Goal: Task Accomplishment & Management: Complete application form

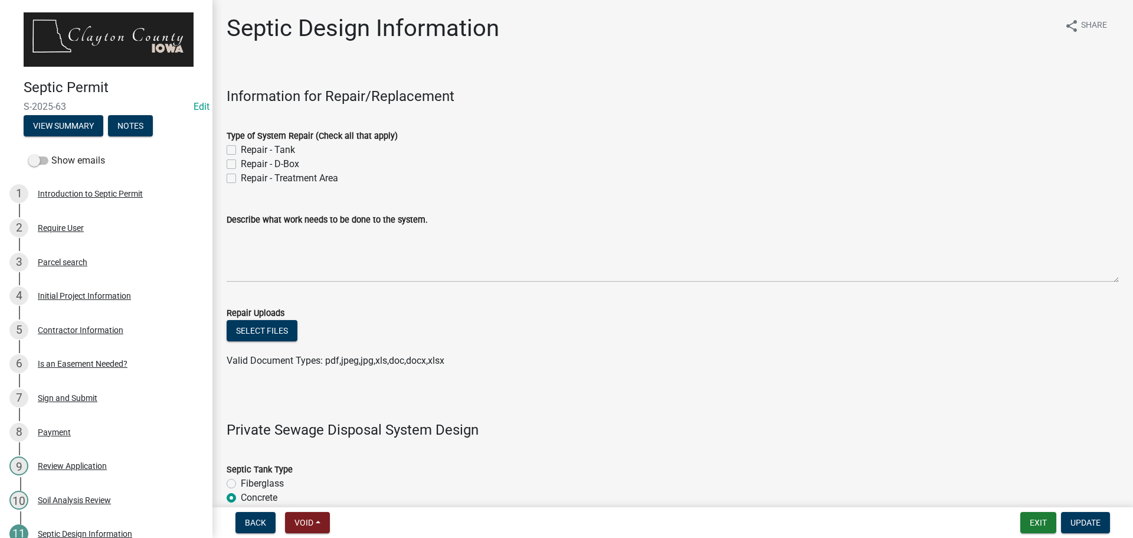
select select "f1d0e1b8-b818-4402-b9ad-74fd73191869"
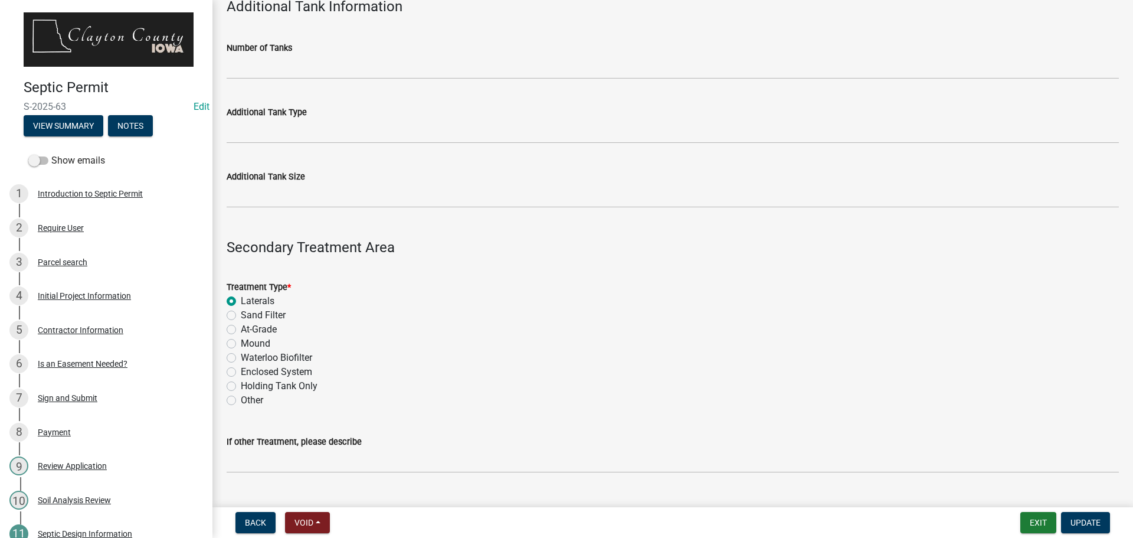
drag, startPoint x: 227, startPoint y: 405, endPoint x: 251, endPoint y: 408, distance: 24.4
click at [227, 403] on div "Other" at bounding box center [673, 400] width 893 height 14
click at [241, 396] on label "Other" at bounding box center [252, 400] width 22 height 14
click at [241, 396] on input "Other" at bounding box center [245, 397] width 8 height 8
radio input "true"
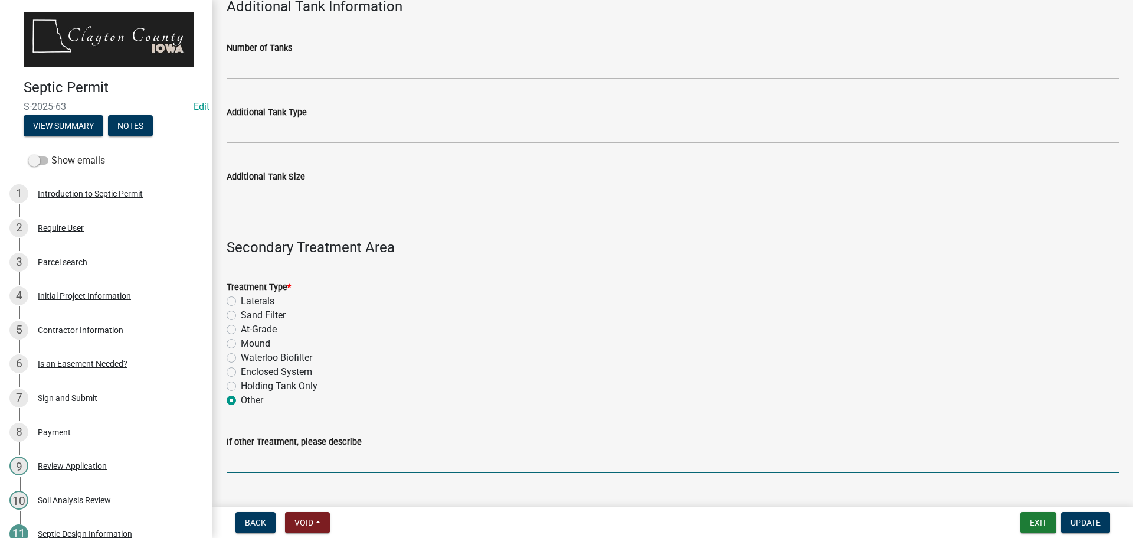
click at [271, 465] on input "If other Treatment, please describe" at bounding box center [673, 461] width 893 height 24
click at [279, 468] on input "If other Treatment, please describe" at bounding box center [673, 461] width 893 height 24
drag, startPoint x: 311, startPoint y: 455, endPoint x: 54, endPoint y: 454, distance: 257.4
click at [54, 454] on div "Septic Permit S-2025-63 Edit View Summary Notes Show emails 1 Introduction to S…" at bounding box center [566, 269] width 1133 height 538
type input "Peat [PERSON_NAME] Filter"
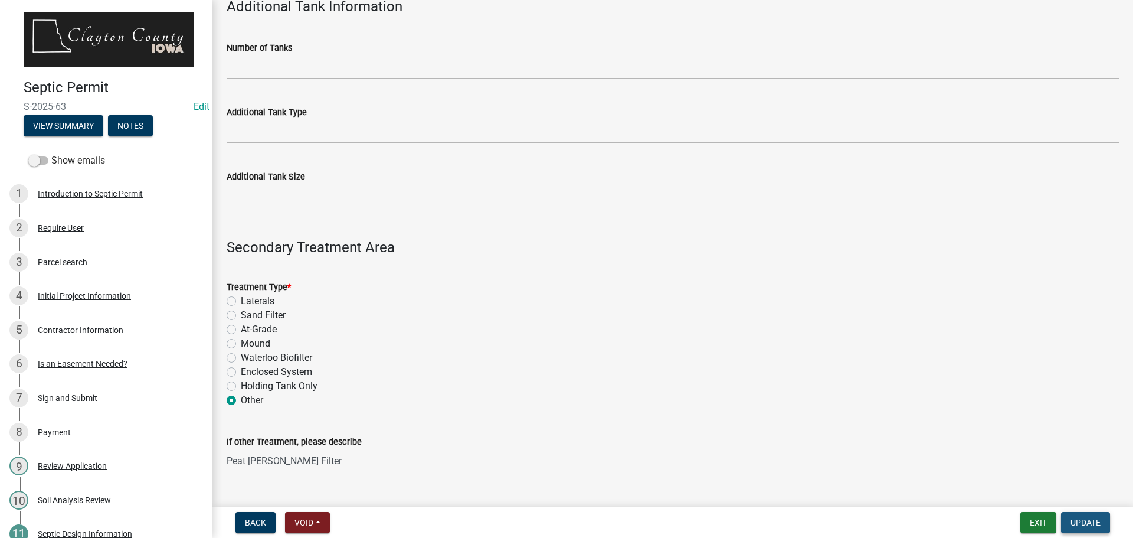
click at [1083, 516] on button "Update" at bounding box center [1085, 522] width 49 height 21
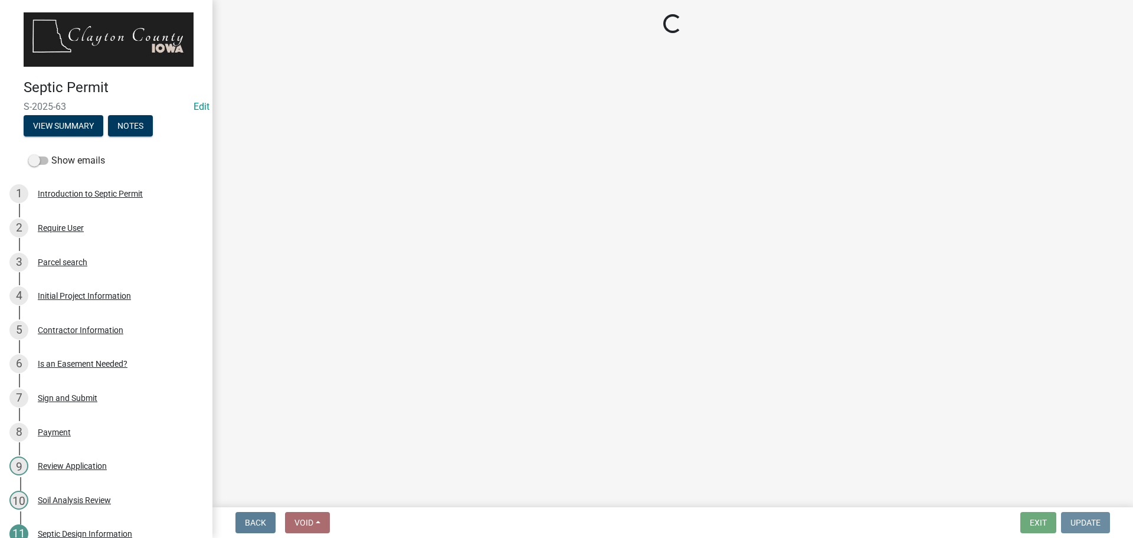
scroll to position [0, 0]
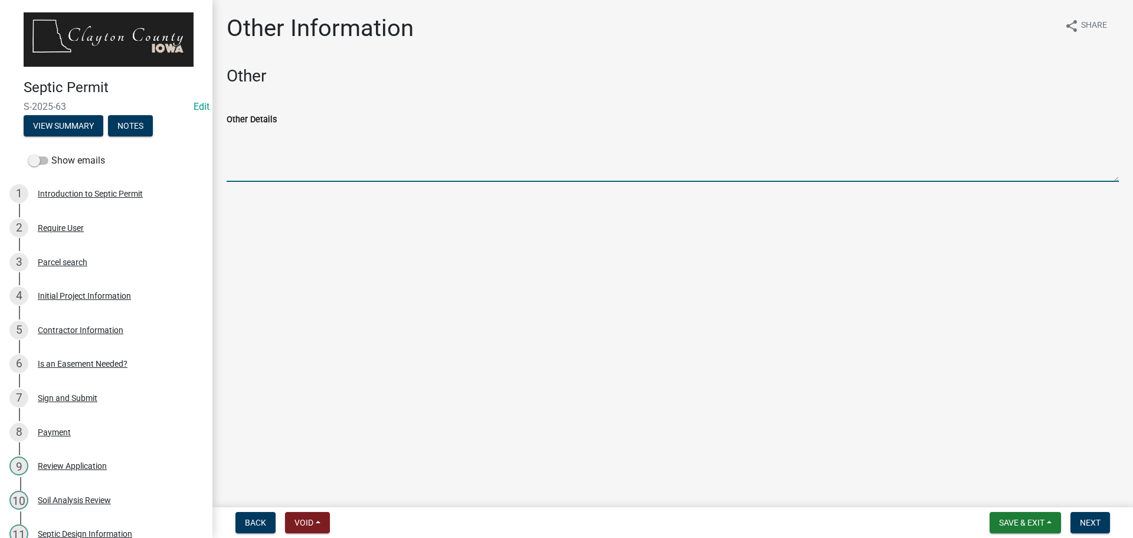
click at [317, 165] on textarea "Other Details" at bounding box center [673, 153] width 893 height 55
type textarea "Peat [PERSON_NAME] Filter"
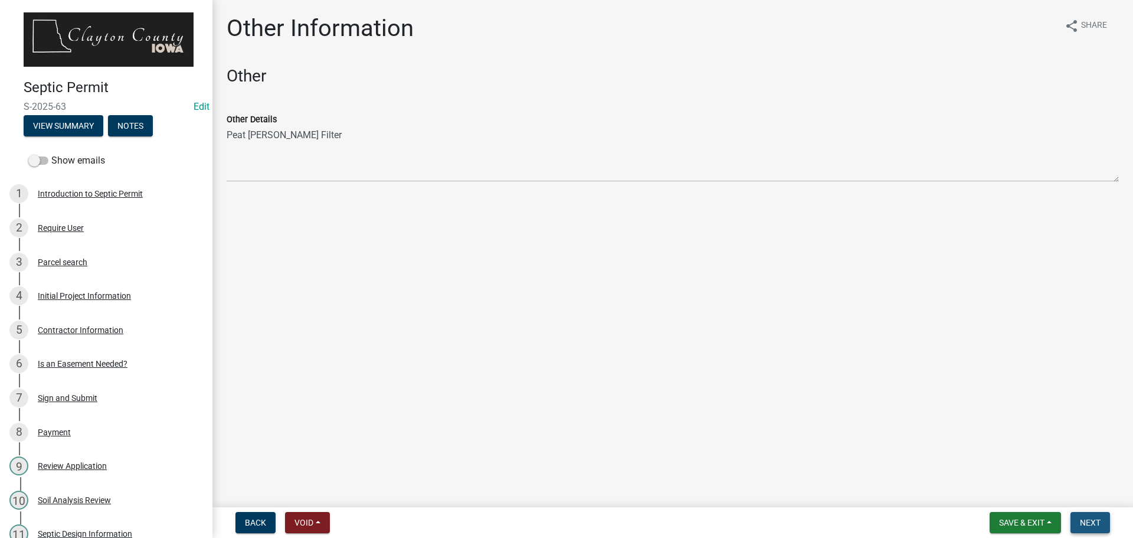
click at [1105, 526] on button "Next" at bounding box center [1091, 522] width 40 height 21
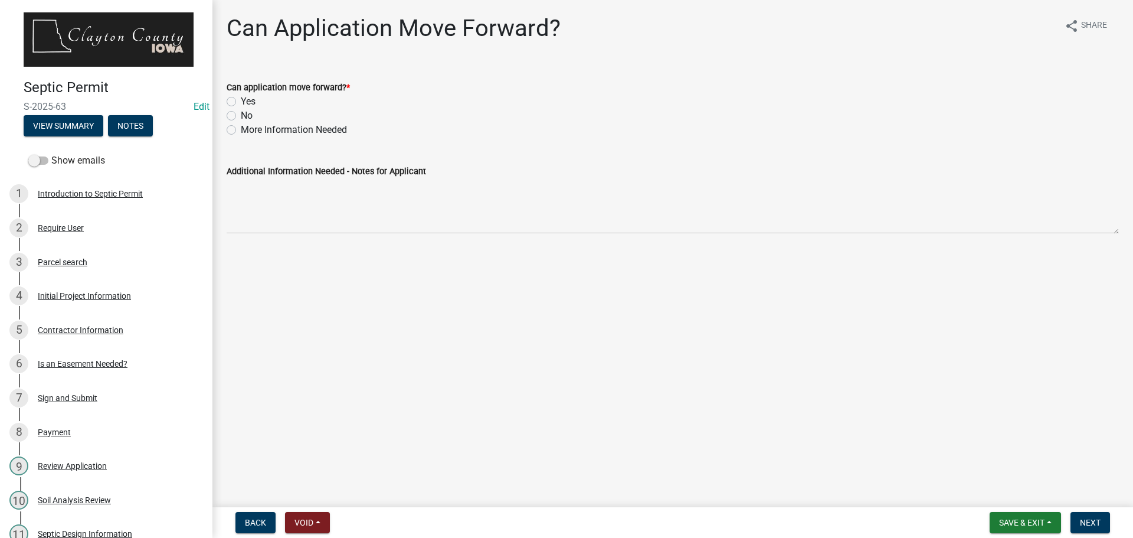
click at [241, 99] on label "Yes" at bounding box center [248, 101] width 15 height 14
click at [241, 99] on input "Yes" at bounding box center [245, 98] width 8 height 8
radio input "true"
click at [1094, 518] on span "Next" at bounding box center [1090, 522] width 21 height 9
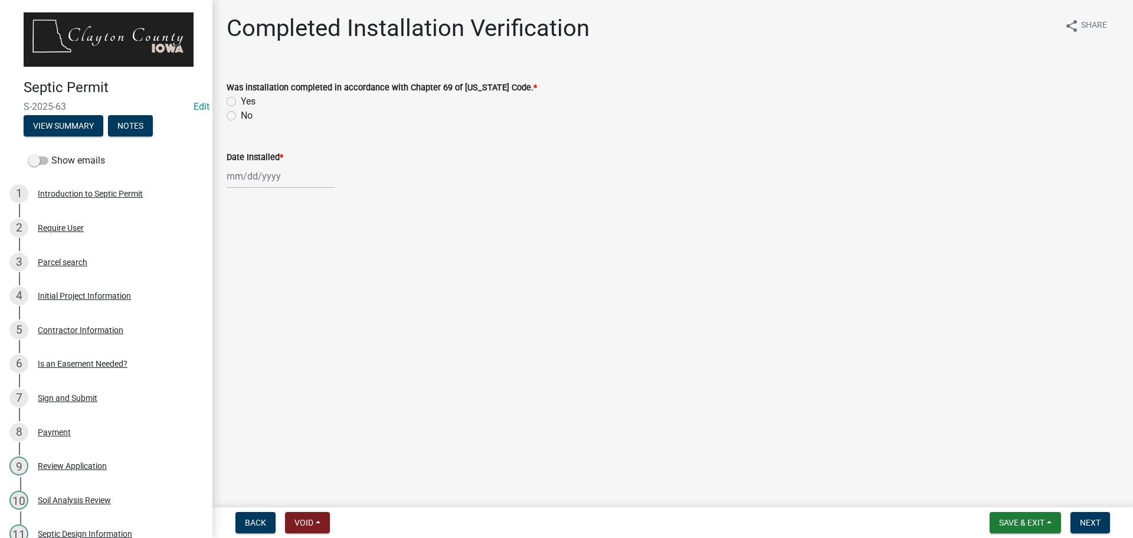
click at [241, 99] on label "Yes" at bounding box center [248, 101] width 15 height 14
click at [241, 99] on input "Yes" at bounding box center [245, 98] width 8 height 8
radio input "true"
click at [276, 181] on div at bounding box center [281, 176] width 108 height 24
select select "9"
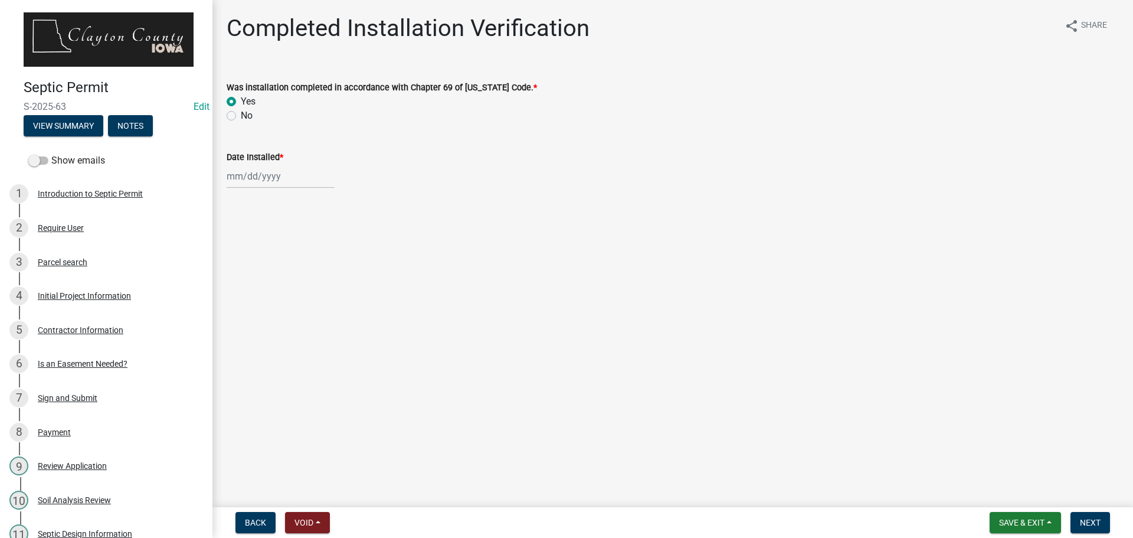
select select "2025"
click at [237, 203] on span "Previous month" at bounding box center [238, 201] width 9 height 9
select select "6"
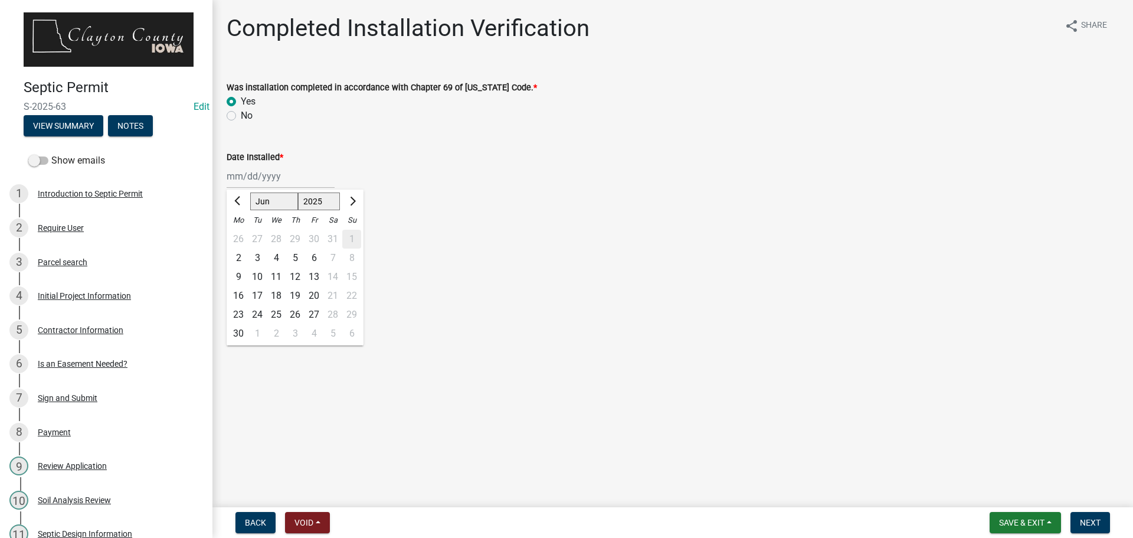
click at [312, 253] on div "6" at bounding box center [314, 258] width 19 height 19
type input "[DATE]"
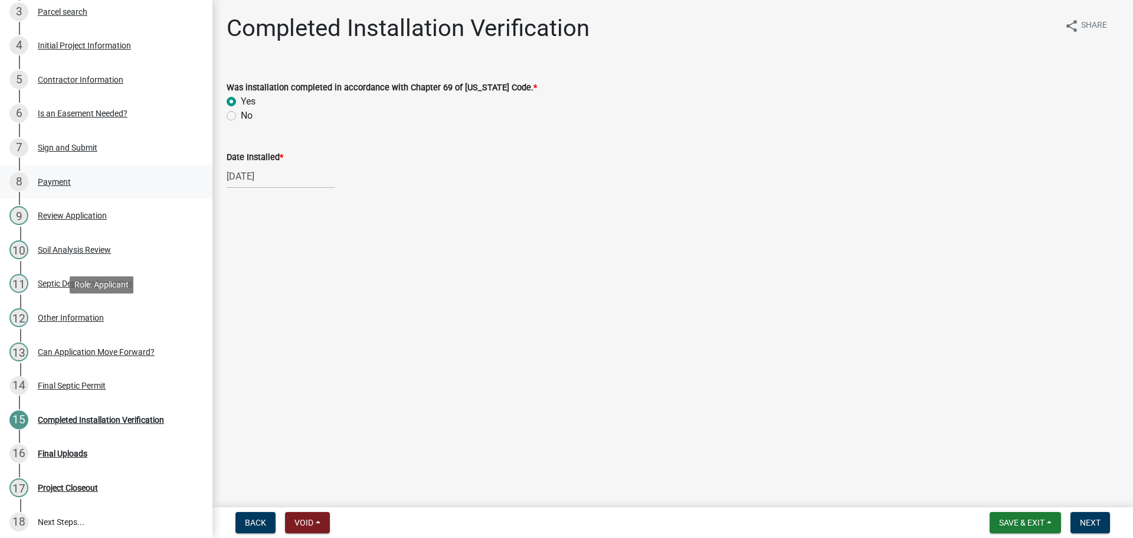
scroll to position [295, 0]
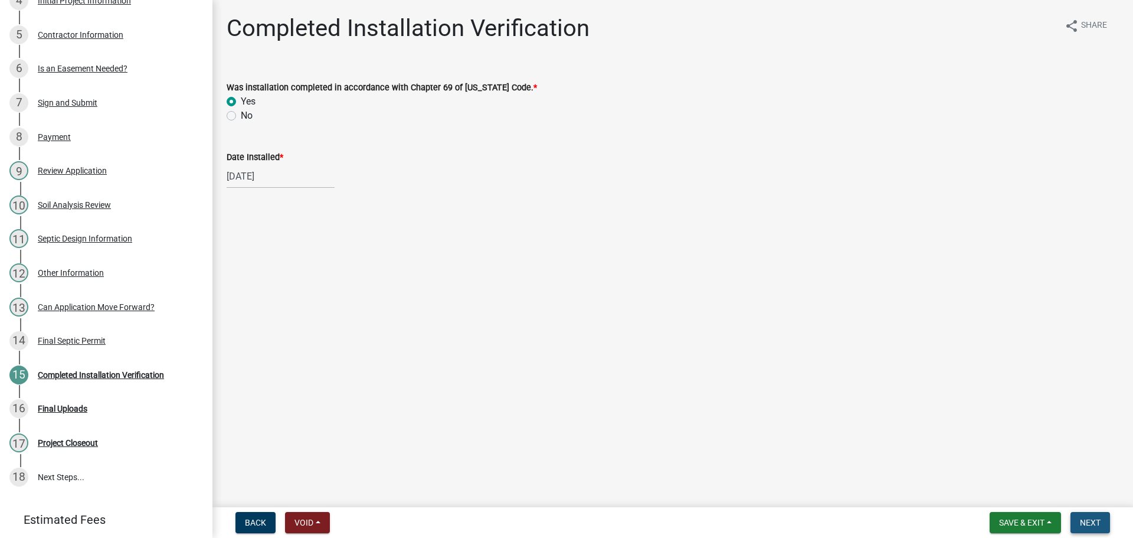
click at [1096, 524] on span "Next" at bounding box center [1090, 522] width 21 height 9
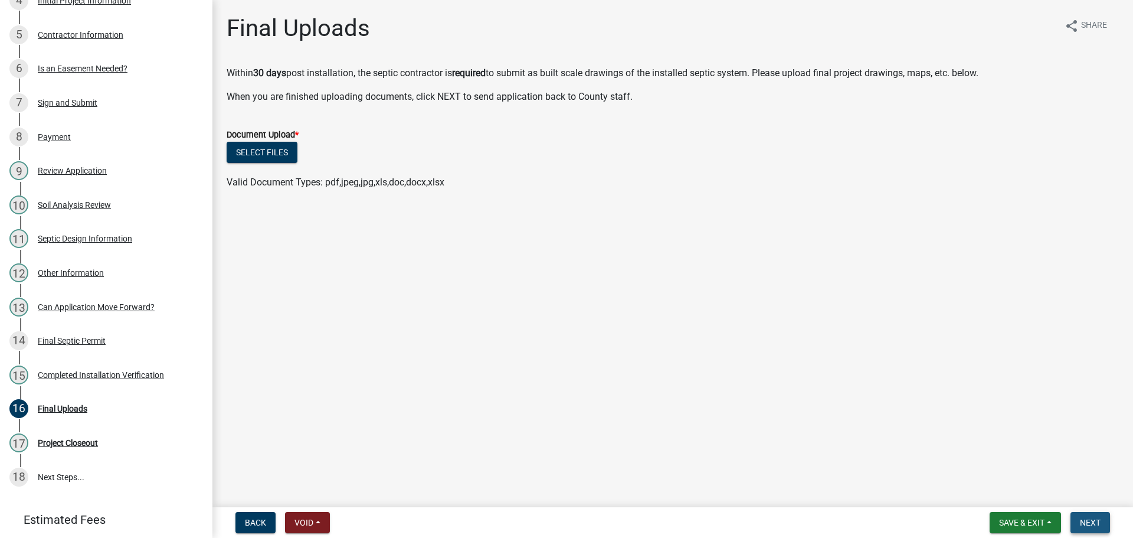
click at [1094, 527] on button "Next" at bounding box center [1091, 522] width 40 height 21
click at [1028, 519] on span "Save & Exit" at bounding box center [1021, 522] width 45 height 9
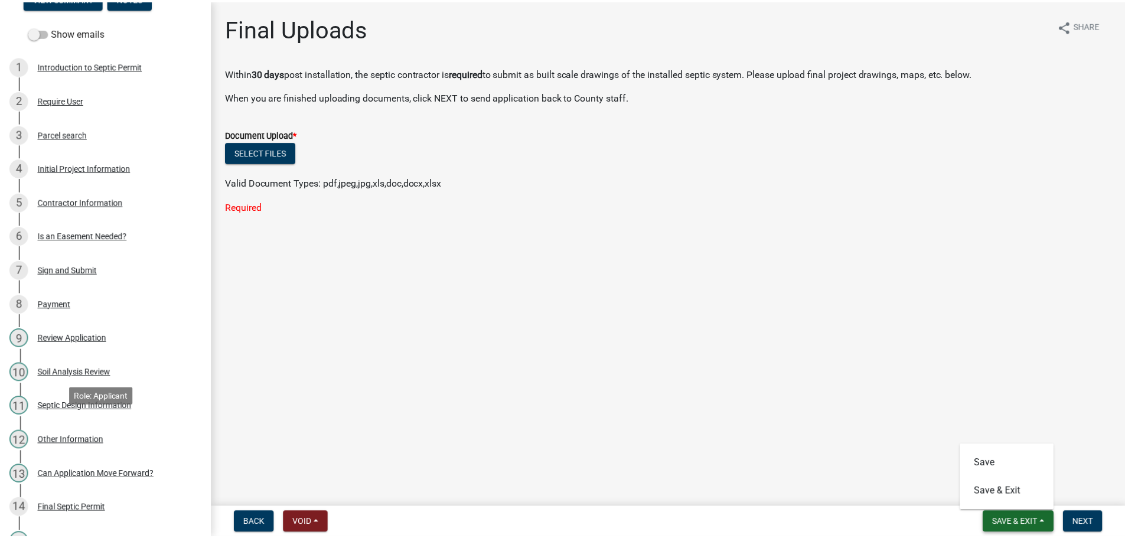
scroll to position [0, 0]
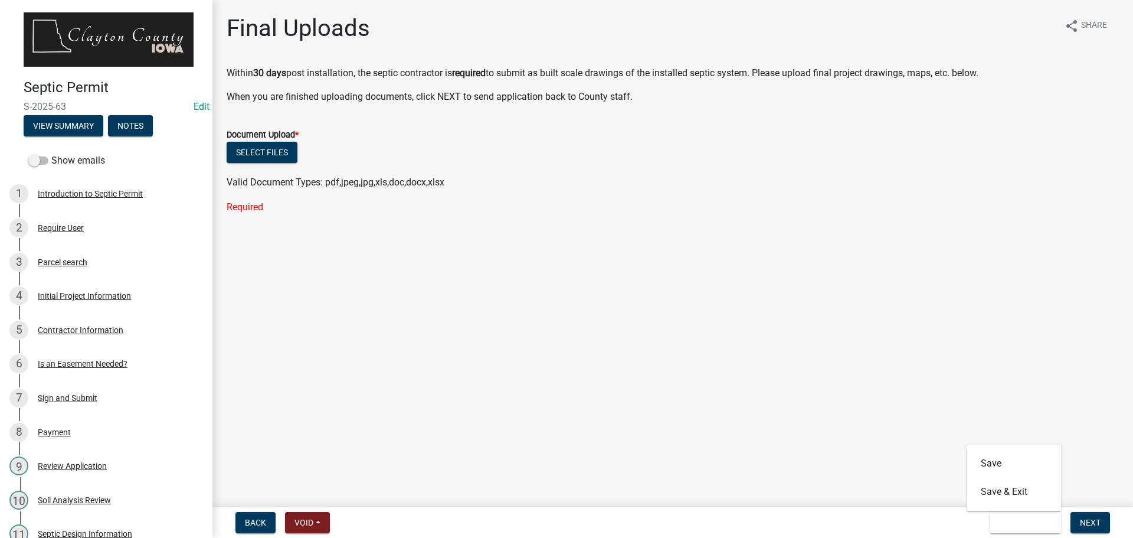
click at [756, 232] on div "Final Uploads share Share [DATE] post installation, the septic contractor is re…" at bounding box center [673, 124] width 910 height 220
click at [1008, 521] on span "Save & Exit" at bounding box center [1021, 522] width 45 height 9
click at [1002, 486] on button "Save & Exit" at bounding box center [1014, 492] width 94 height 28
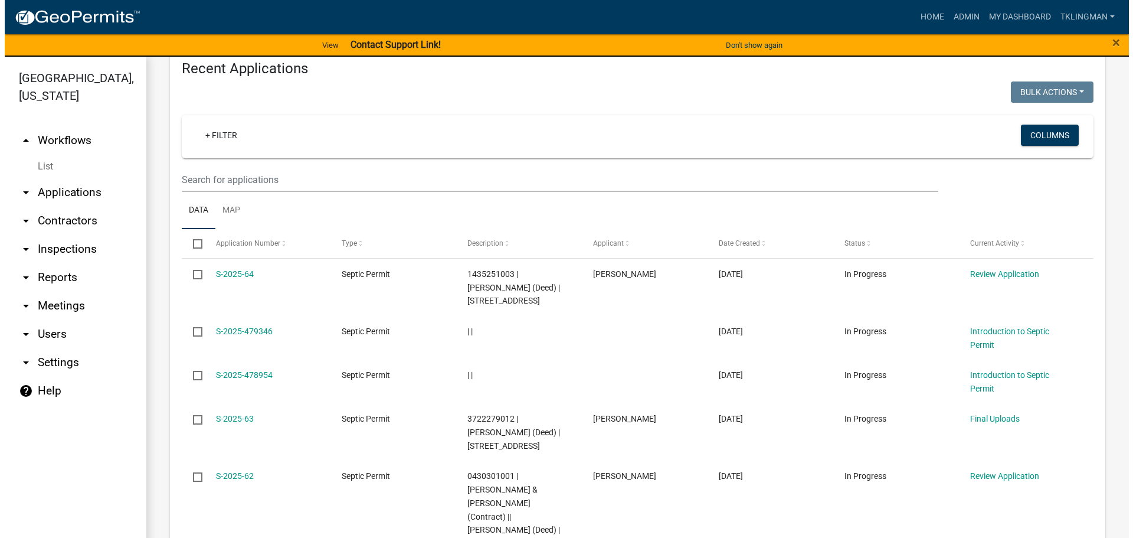
scroll to position [1240, 0]
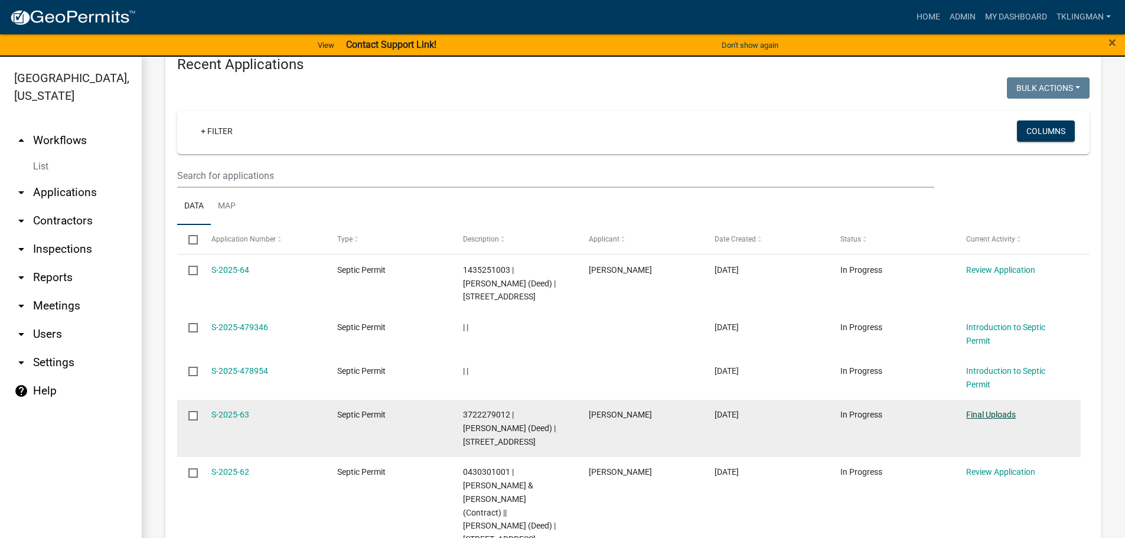
click at [1003, 410] on link "Final Uploads" at bounding box center [991, 414] width 50 height 9
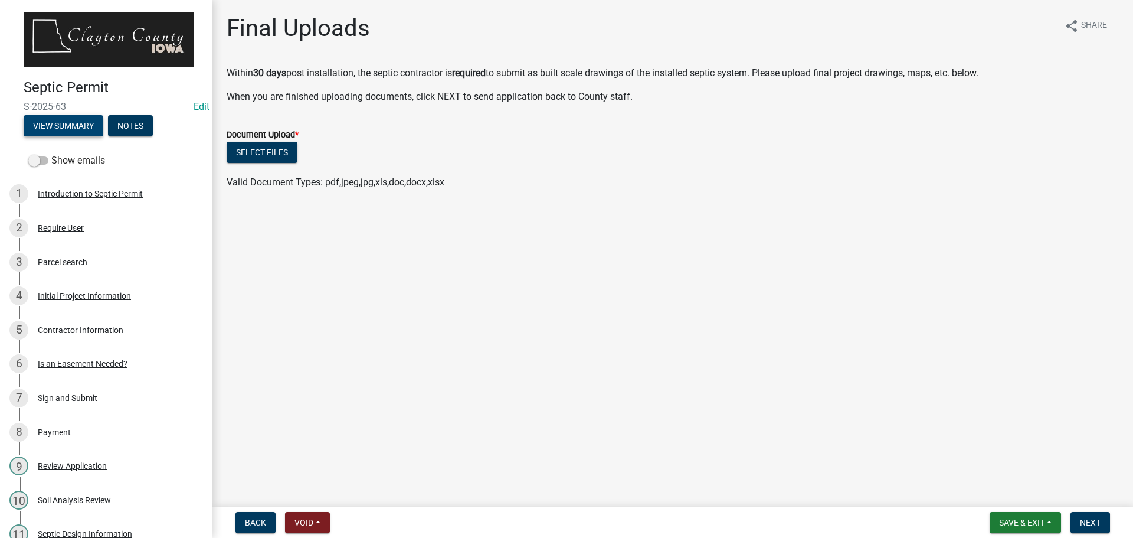
click at [81, 119] on button "View Summary" at bounding box center [64, 125] width 80 height 21
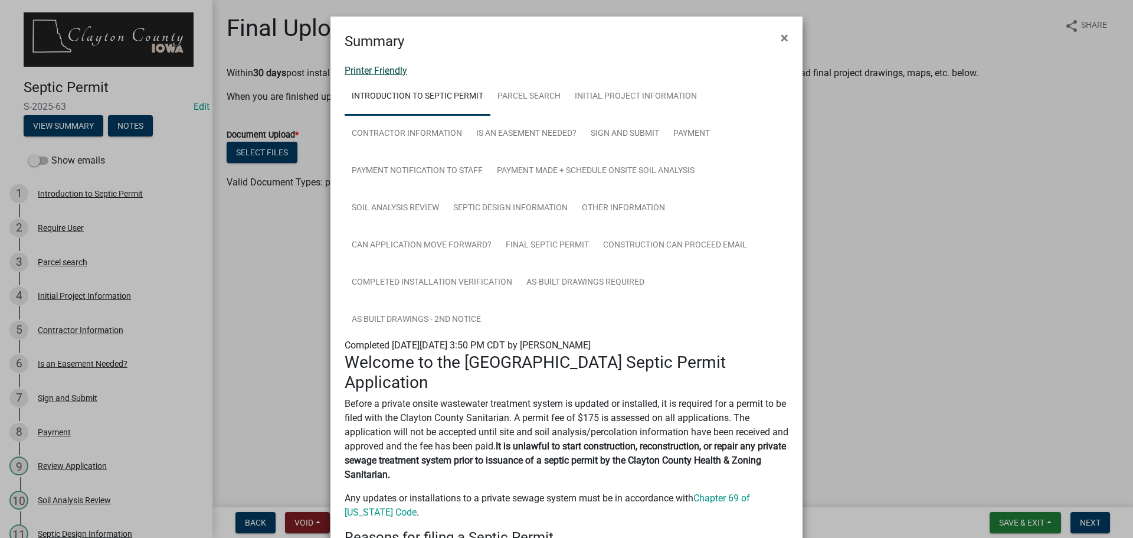
click at [370, 70] on link "Printer Friendly" at bounding box center [376, 70] width 63 height 11
click at [272, 244] on ngb-modal-window "Summary × Printer Friendly Introduction to Septic Permit Parcel search Initial …" at bounding box center [566, 269] width 1133 height 538
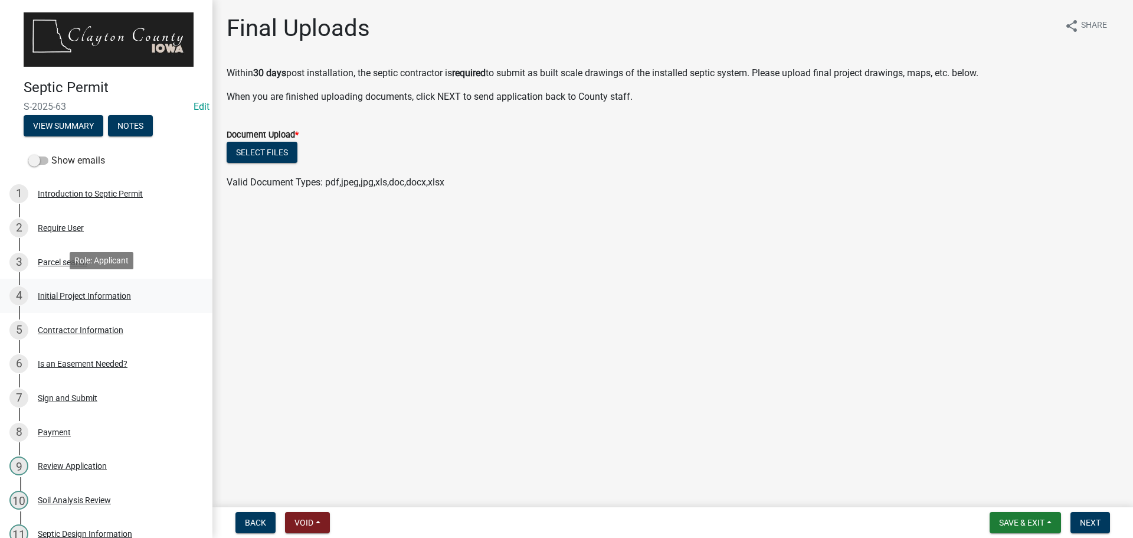
click at [70, 292] on div "Initial Project Information" at bounding box center [84, 296] width 93 height 8
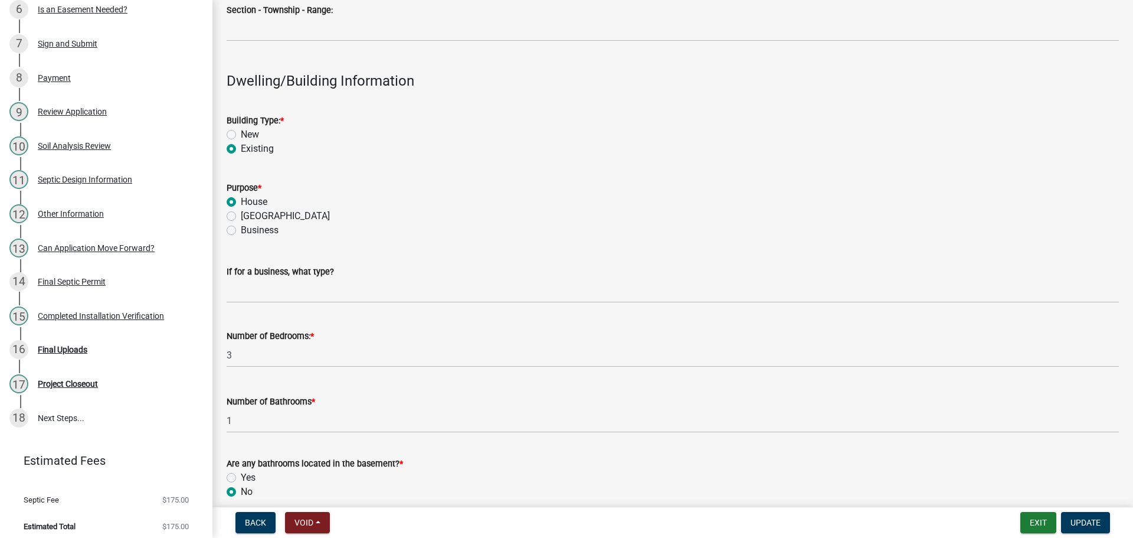
scroll to position [1240, 0]
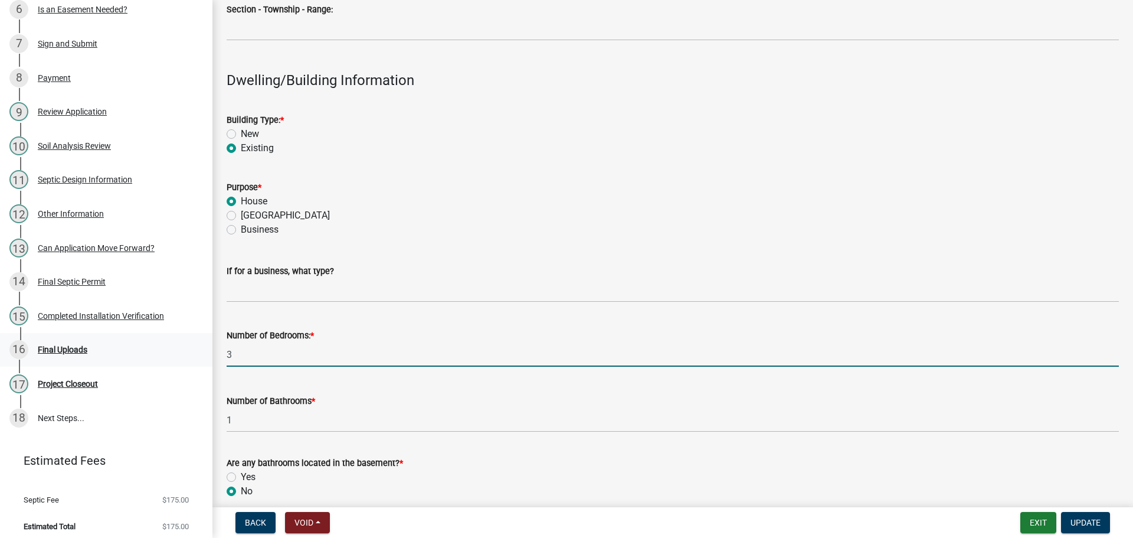
drag, startPoint x: 246, startPoint y: 356, endPoint x: 134, endPoint y: 357, distance: 111.6
click at [135, 358] on div "Septic Permit S-2025-63 Edit View Summary Notes Show emails 1 Introduction to S…" at bounding box center [566, 269] width 1133 height 538
type input "2"
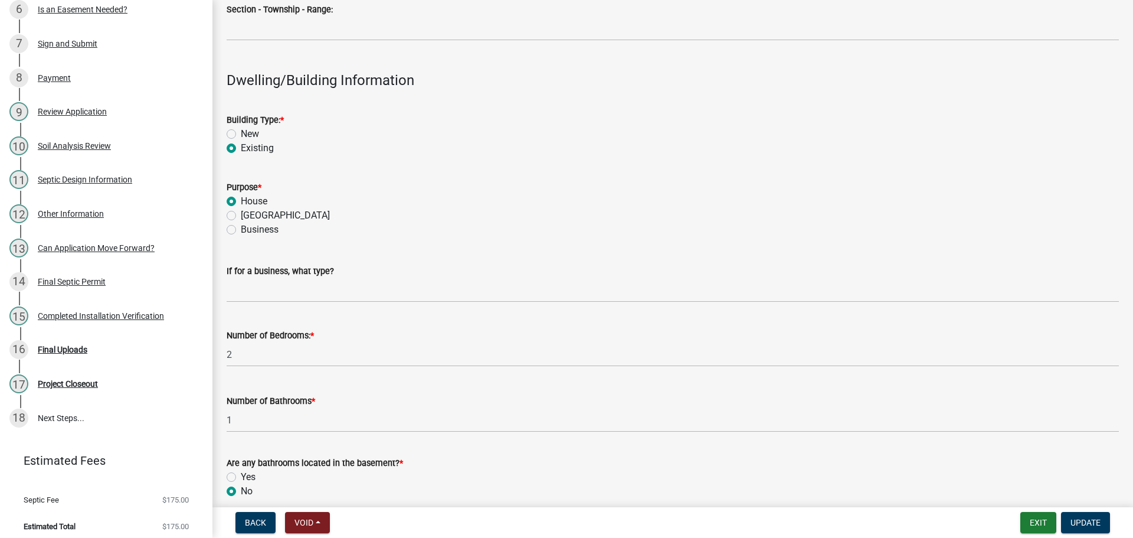
click at [383, 233] on div "Business" at bounding box center [673, 230] width 893 height 14
click at [1099, 520] on span "Update" at bounding box center [1086, 522] width 30 height 9
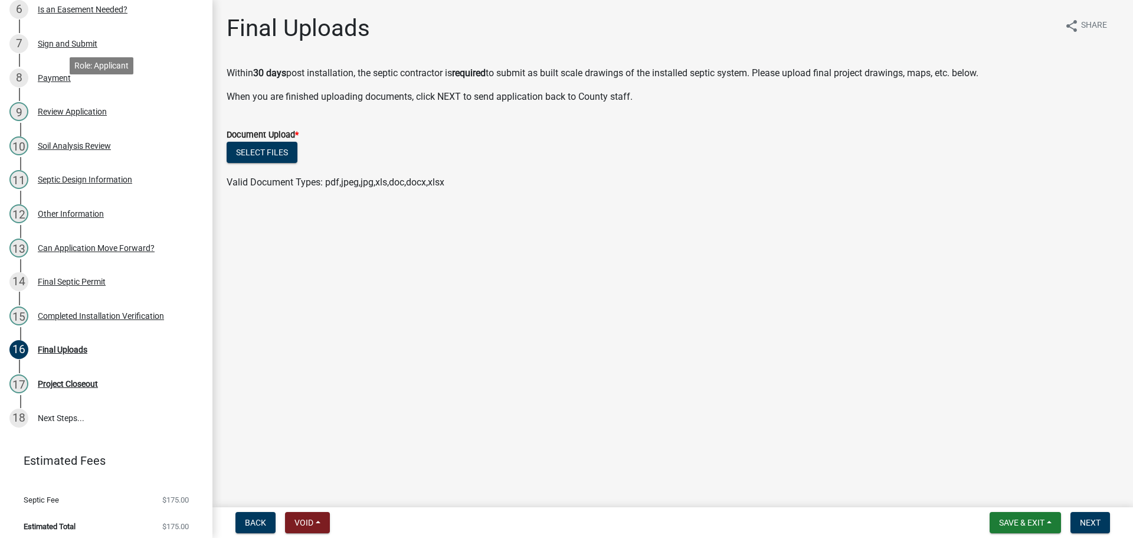
scroll to position [0, 0]
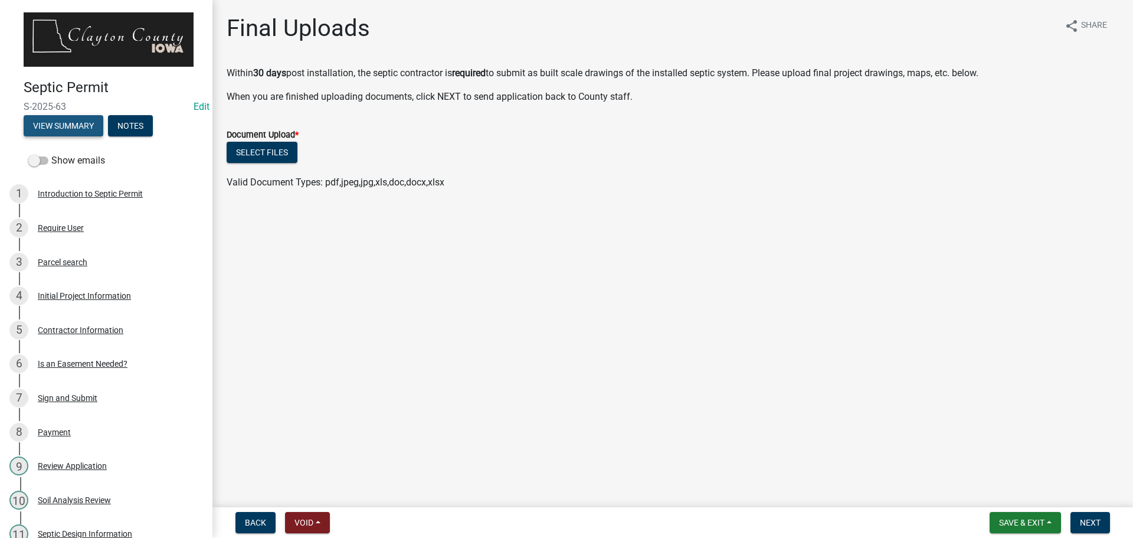
click at [62, 124] on button "View Summary" at bounding box center [64, 125] width 80 height 21
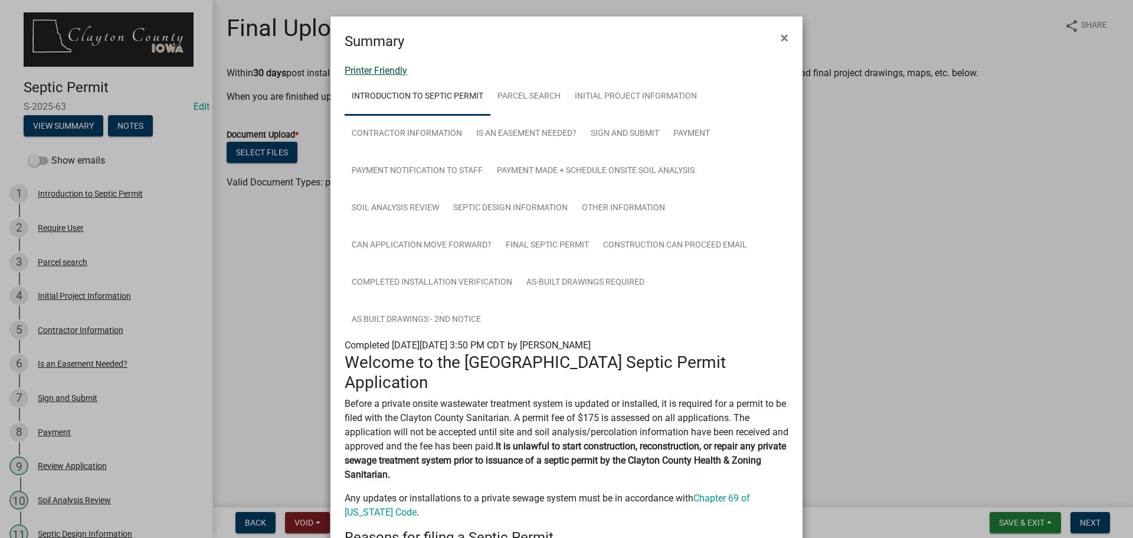
click at [381, 71] on link "Printer Friendly" at bounding box center [376, 70] width 63 height 11
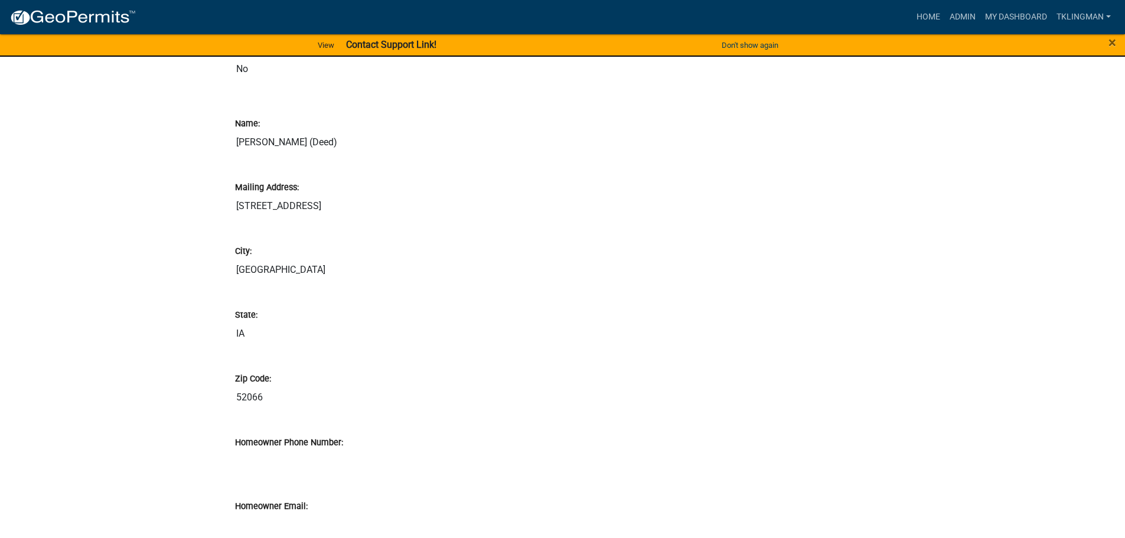
scroll to position [1240, 0]
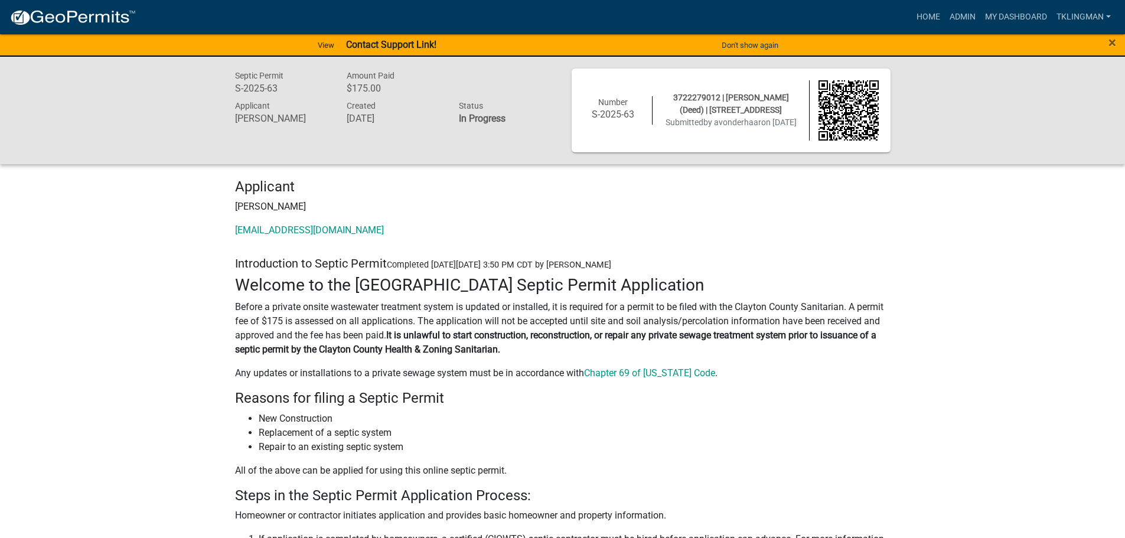
drag, startPoint x: 550, startPoint y: 220, endPoint x: 901, endPoint y: 175, distance: 354.0
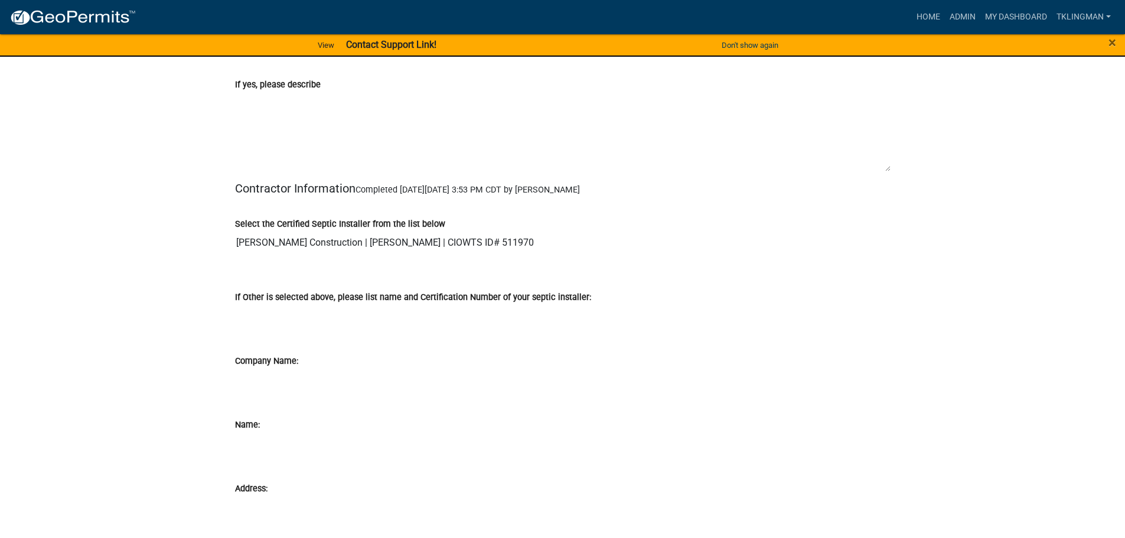
scroll to position [3365, 0]
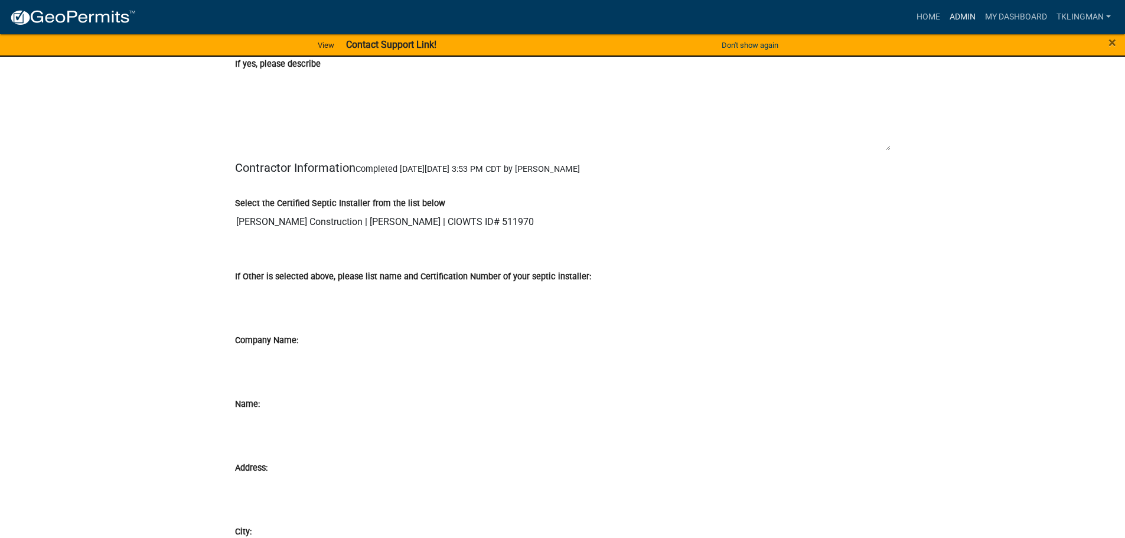
click at [949, 16] on link "Admin" at bounding box center [962, 17] width 35 height 22
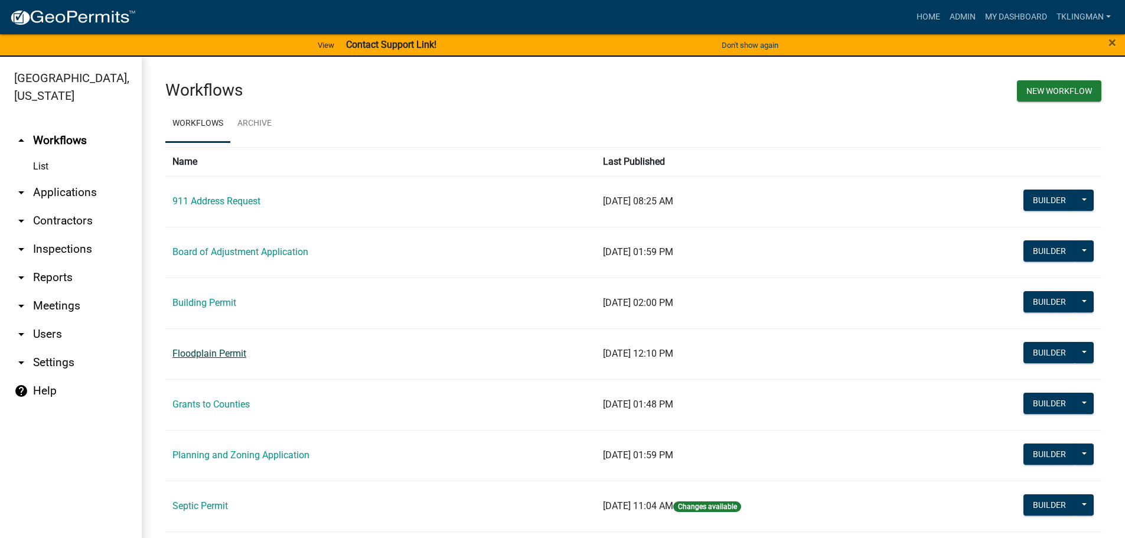
click at [240, 351] on link "Floodplain Permit" at bounding box center [209, 353] width 74 height 11
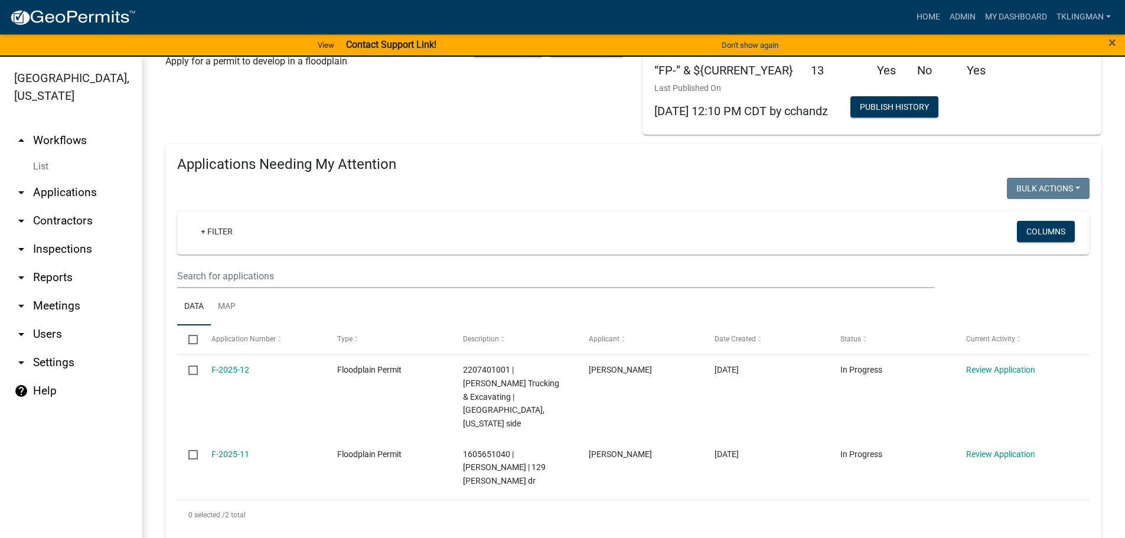
scroll to position [118, 0]
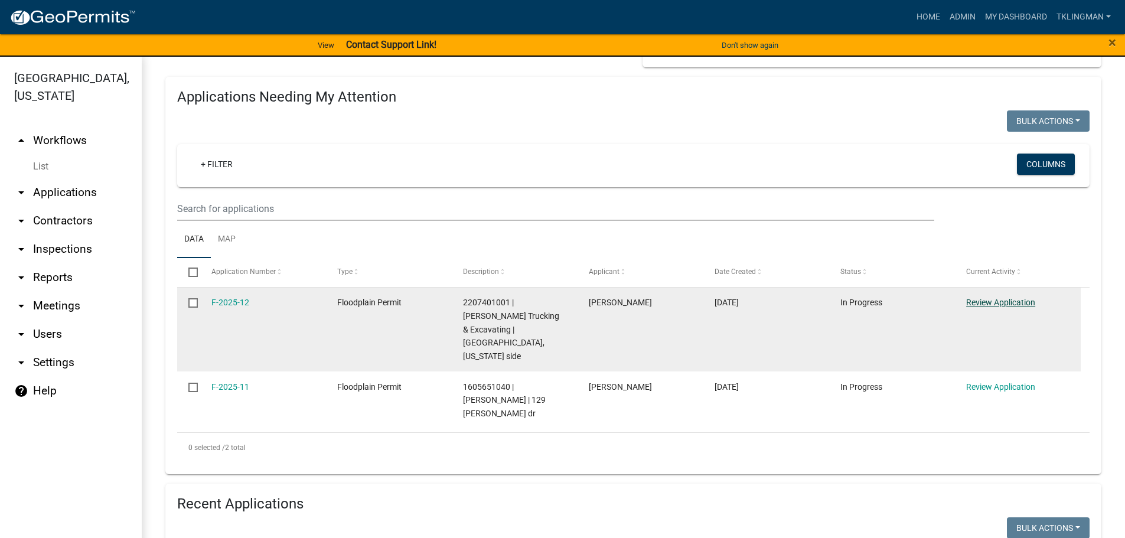
click at [1014, 298] on link "Review Application" at bounding box center [1000, 302] width 69 height 9
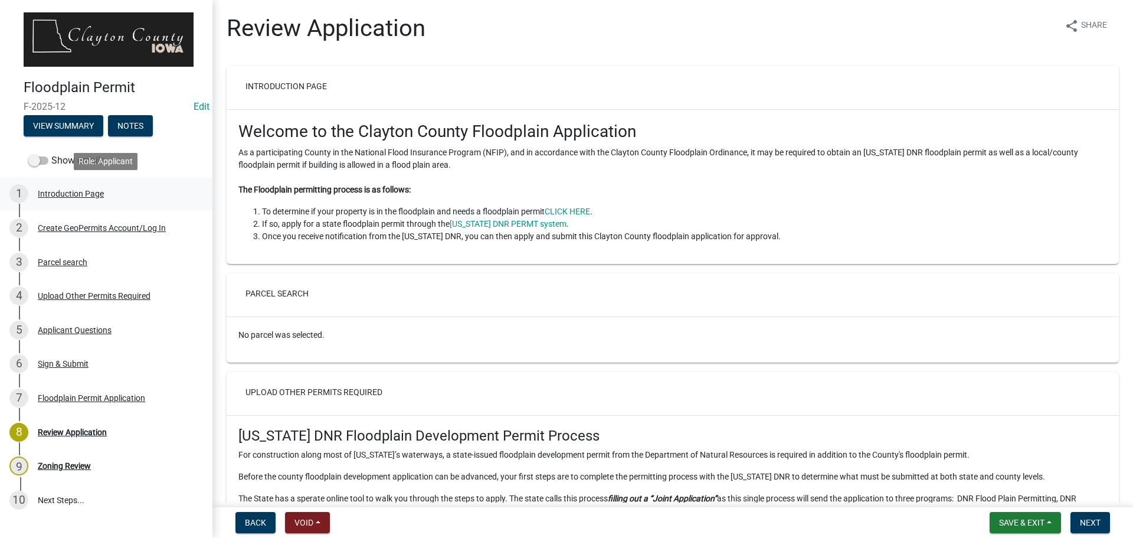
click at [91, 194] on div "Introduction Page" at bounding box center [71, 193] width 66 height 8
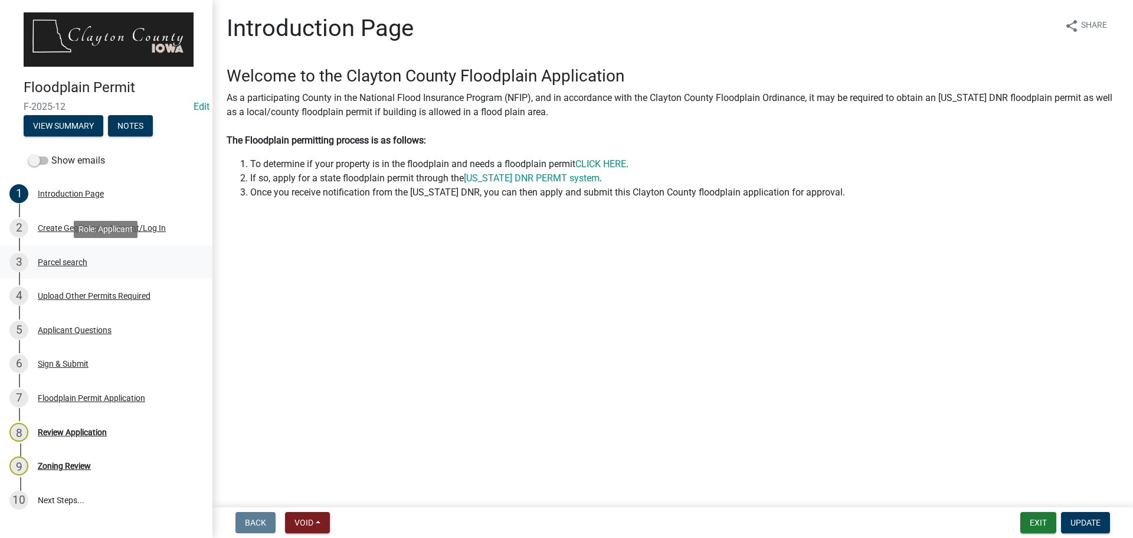
click at [64, 263] on div "Parcel search" at bounding box center [63, 262] width 50 height 8
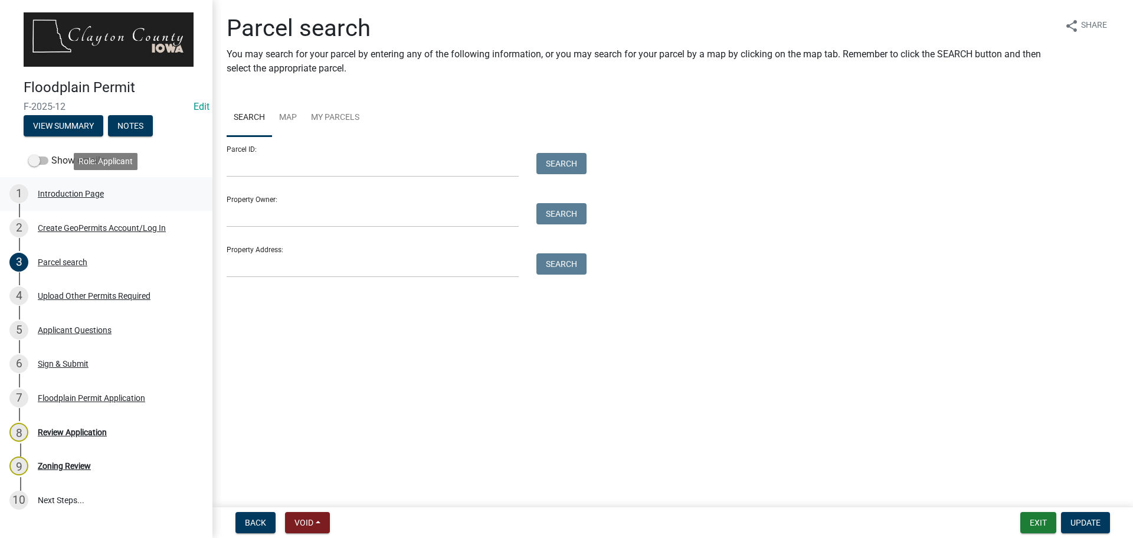
click at [84, 189] on div "Introduction Page" at bounding box center [71, 193] width 66 height 8
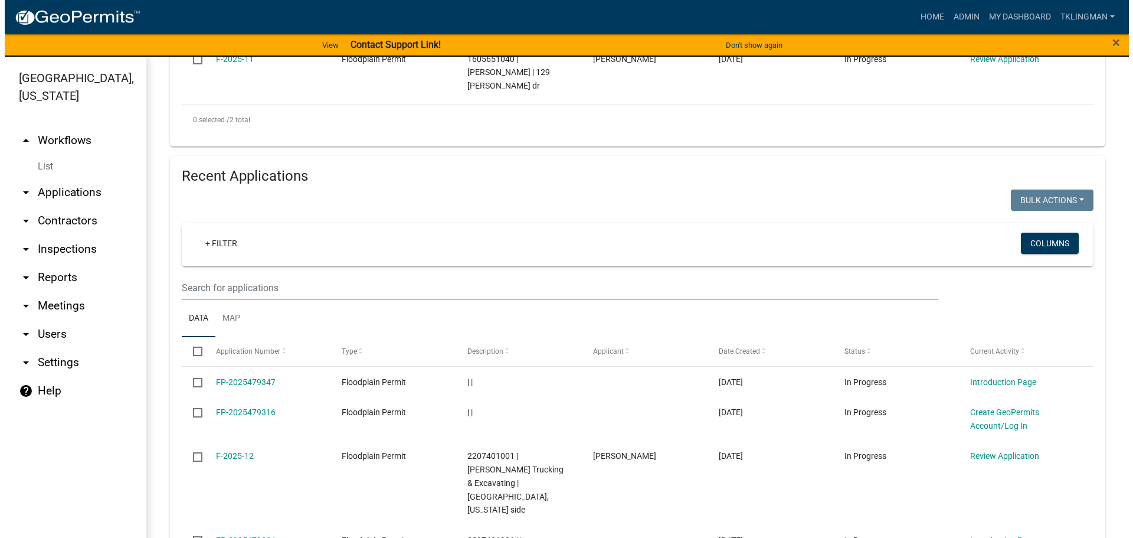
scroll to position [472, 0]
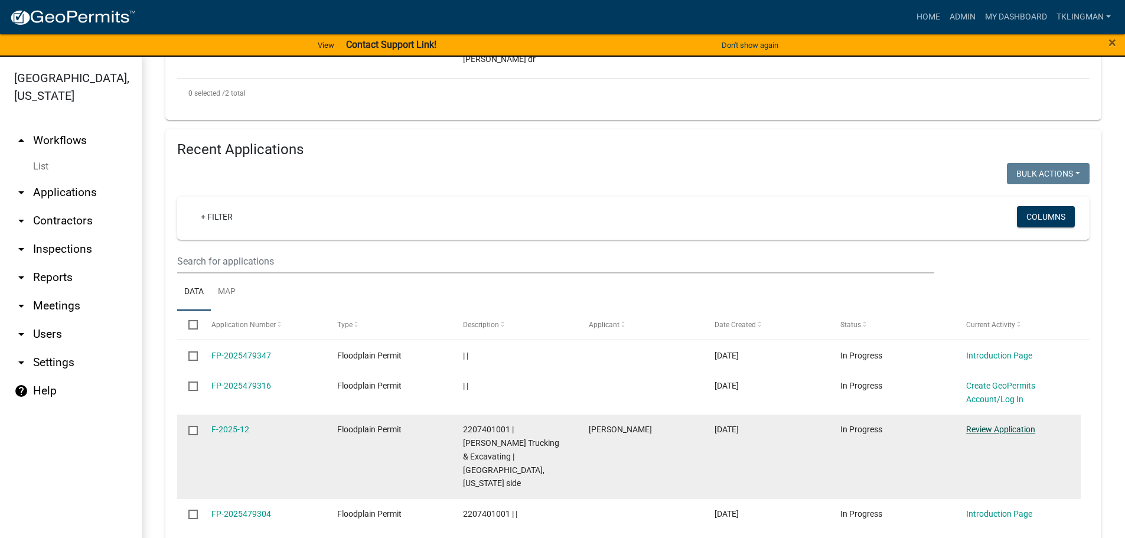
click at [1022, 424] on link "Review Application" at bounding box center [1000, 428] width 69 height 9
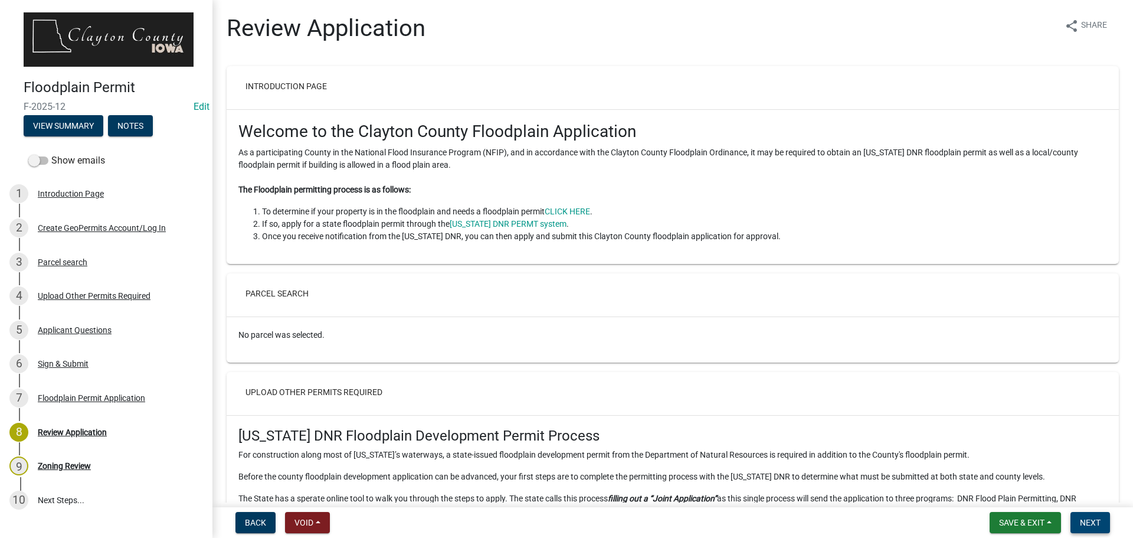
click at [1102, 524] on button "Next" at bounding box center [1091, 522] width 40 height 21
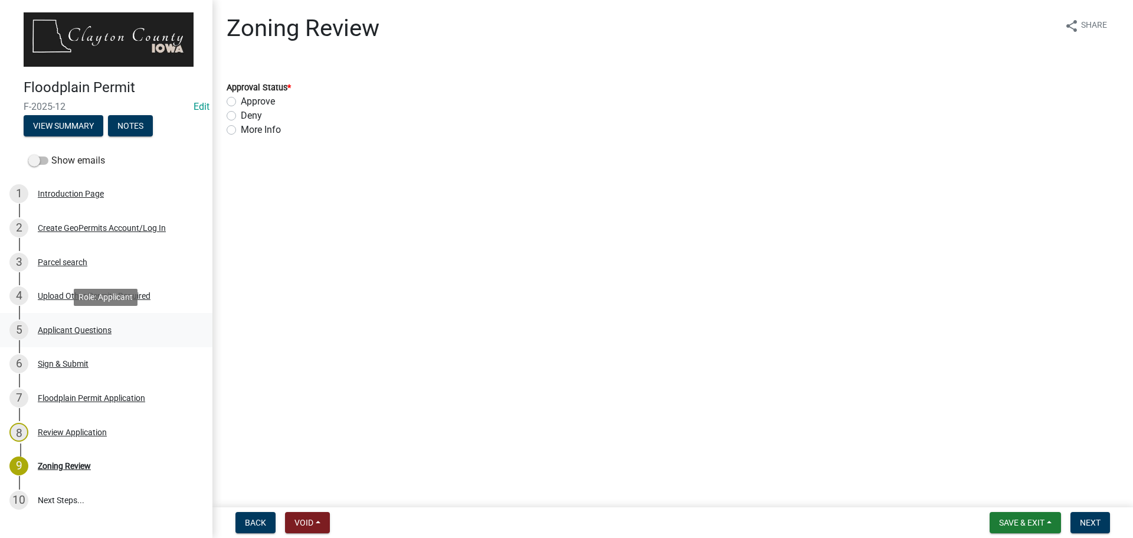
click at [84, 330] on div "Applicant Questions" at bounding box center [75, 330] width 74 height 8
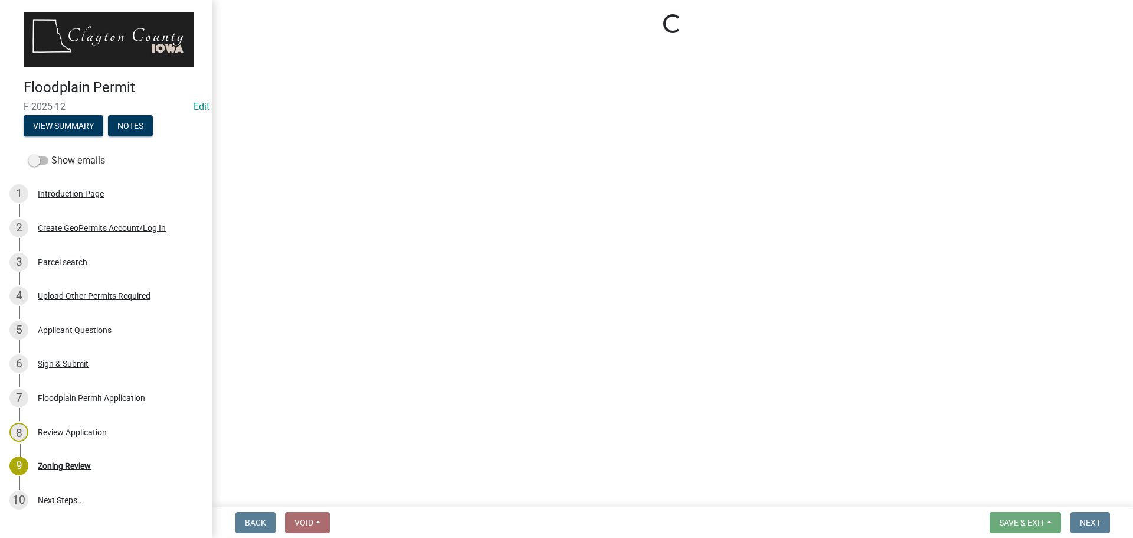
select select "41eb39d4-3901-478e-ac1f-a344d56a2063"
select select "672dd58b-475d-4002-84e7-c0f30fa89361"
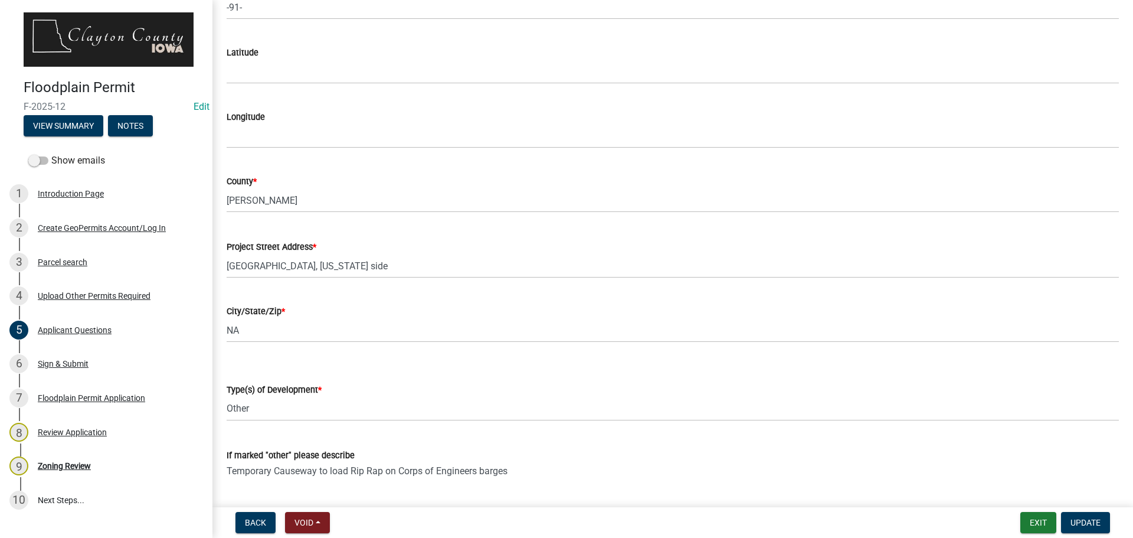
scroll to position [1063, 0]
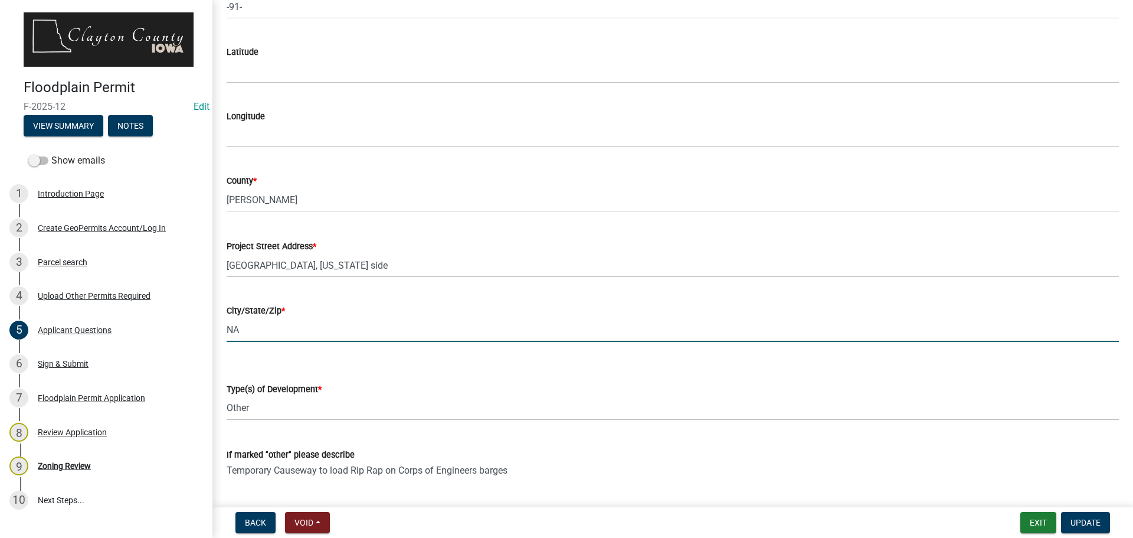
click at [270, 329] on input "NA" at bounding box center [673, 330] width 893 height 24
drag, startPoint x: 250, startPoint y: 334, endPoint x: 128, endPoint y: 332, distance: 122.2
click at [128, 332] on div "Floodplain Permit F-2025-12 Edit View Summary Notes Show emails 1 Introduction …" at bounding box center [566, 269] width 1133 height 538
type input "GUTTENBERG IOWA 52052"
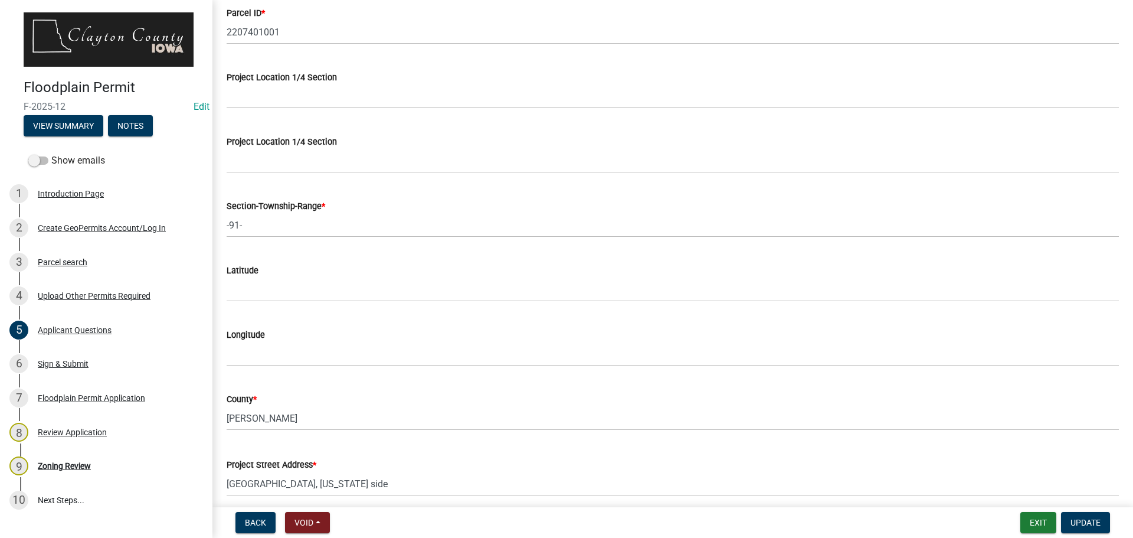
scroll to position [767, 0]
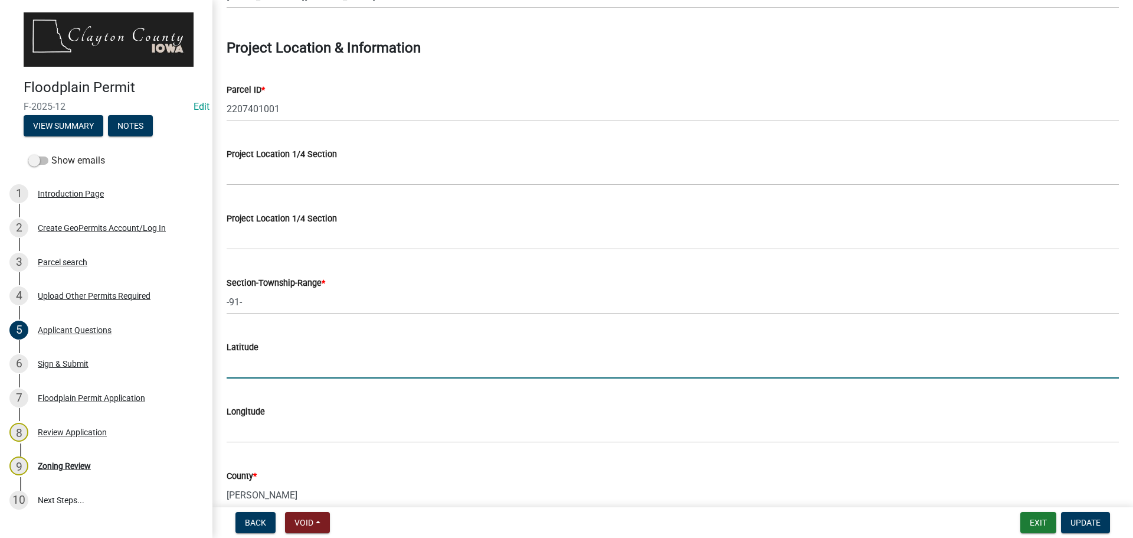
click at [300, 361] on input "Latitude" at bounding box center [673, 366] width 893 height 24
type input "42.7178"
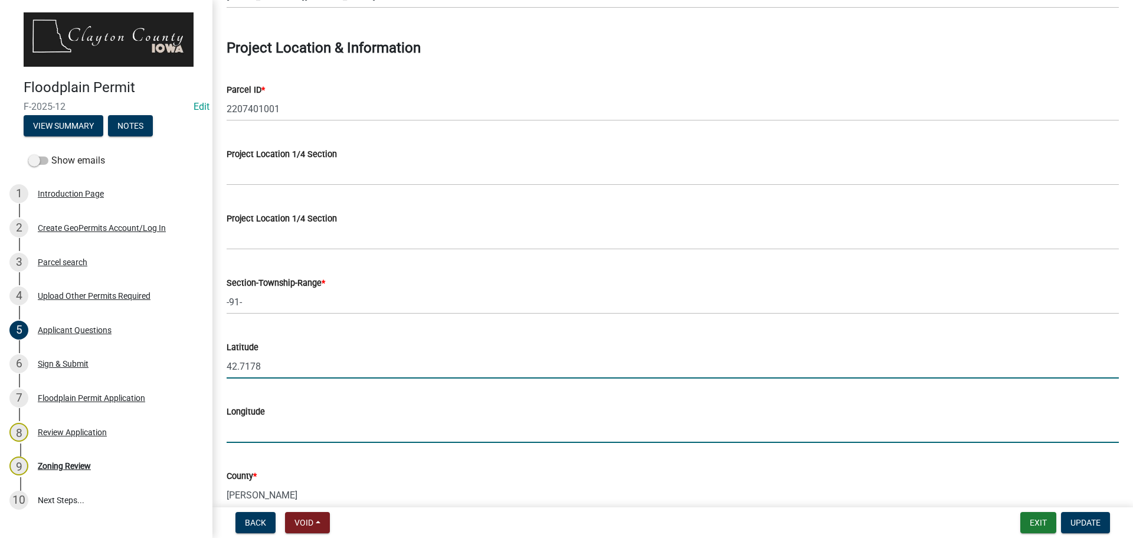
click at [253, 427] on input "Longitude" at bounding box center [673, 431] width 893 height 24
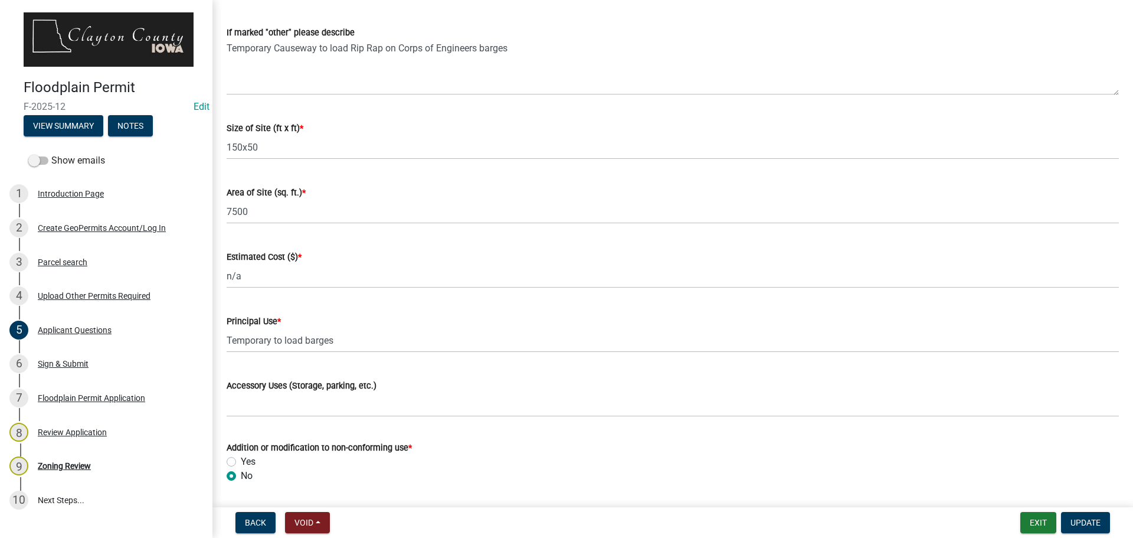
scroll to position [1535, 0]
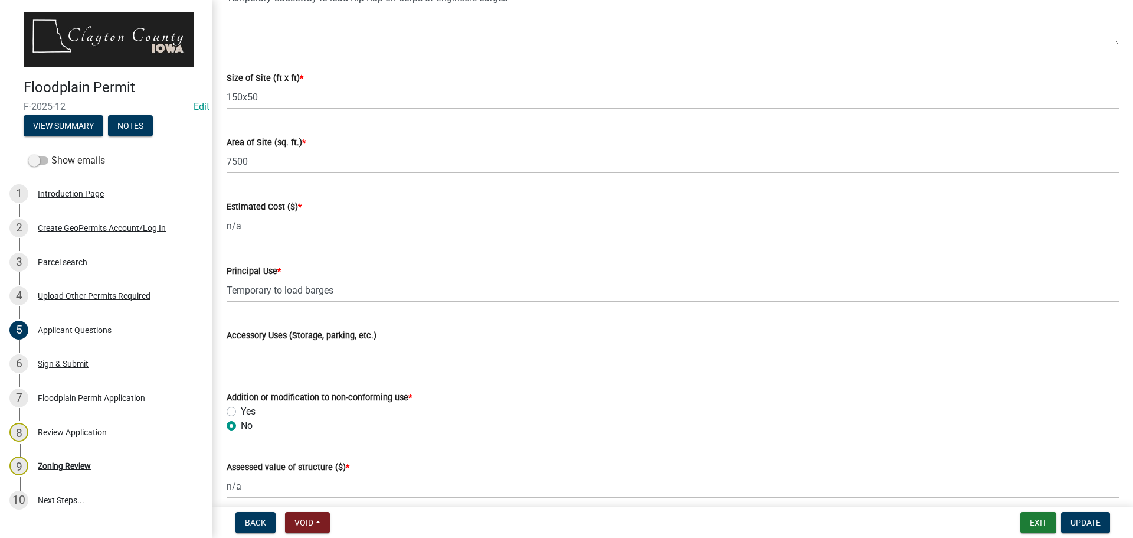
type input "-91.0104"
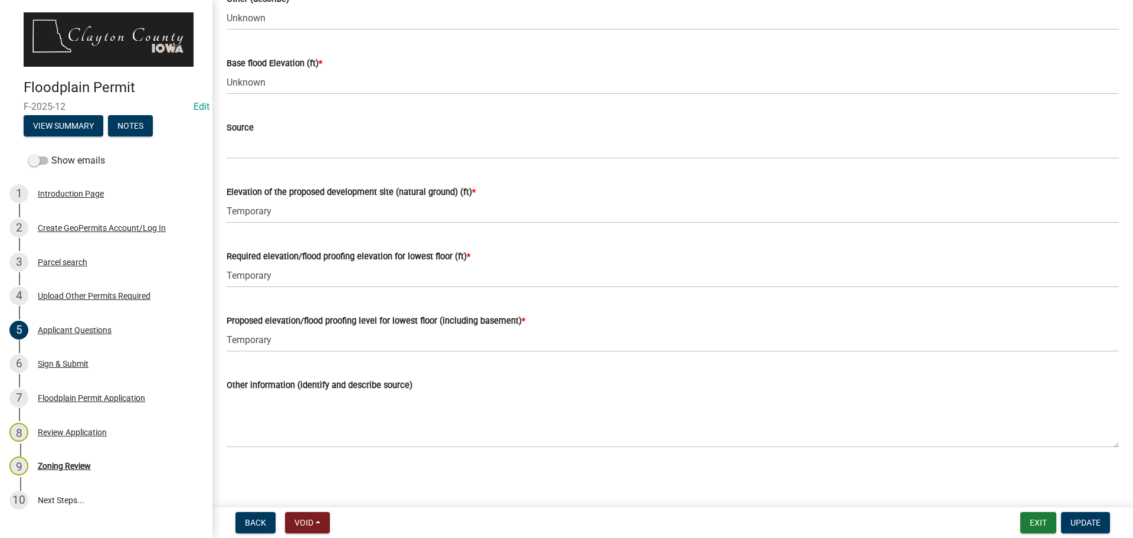
scroll to position [2362, 0]
click at [82, 363] on div "Sign & Submit" at bounding box center [63, 364] width 51 height 8
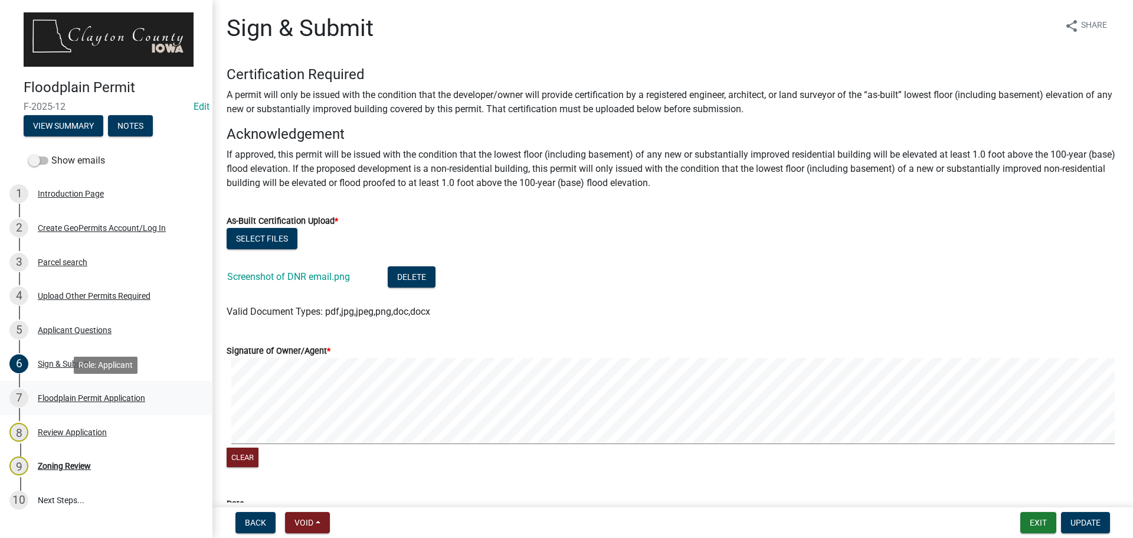
click at [97, 396] on div "Floodplain Permit Application" at bounding box center [91, 398] width 107 height 8
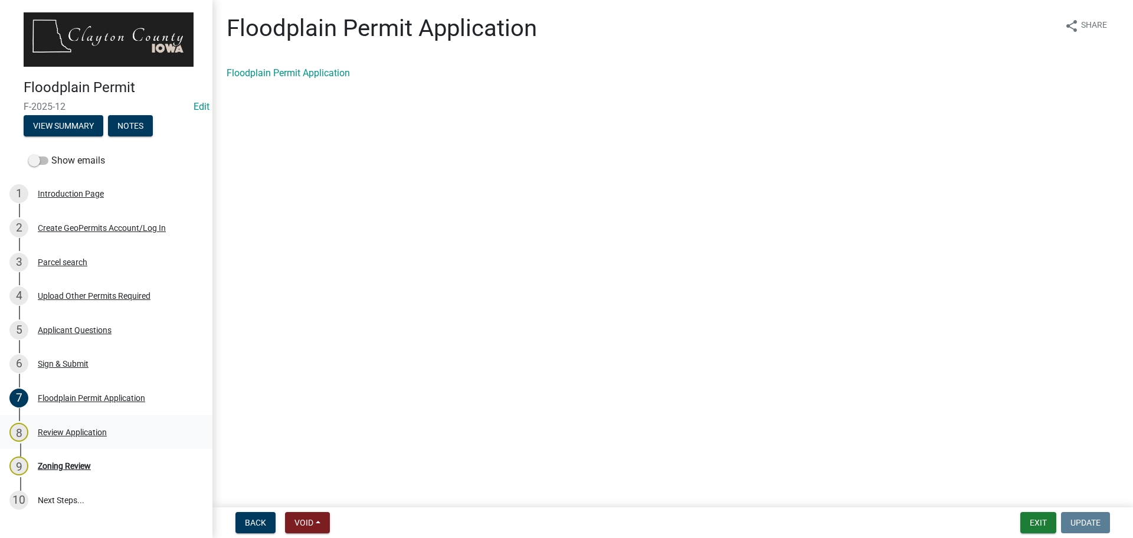
click at [90, 430] on div "Review Application" at bounding box center [72, 432] width 69 height 8
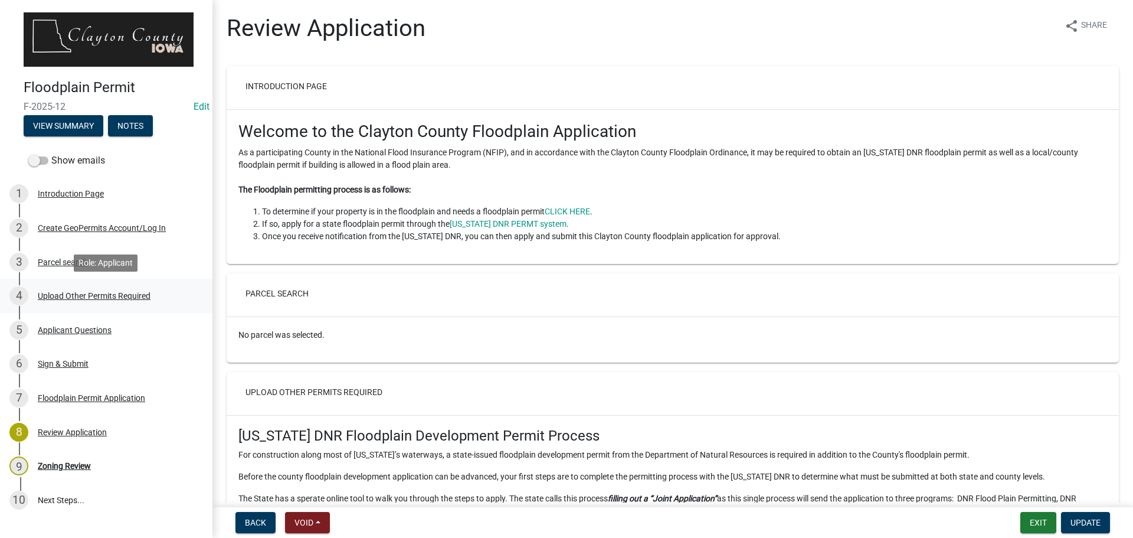
click at [66, 293] on div "Upload Other Permits Required" at bounding box center [94, 296] width 113 height 8
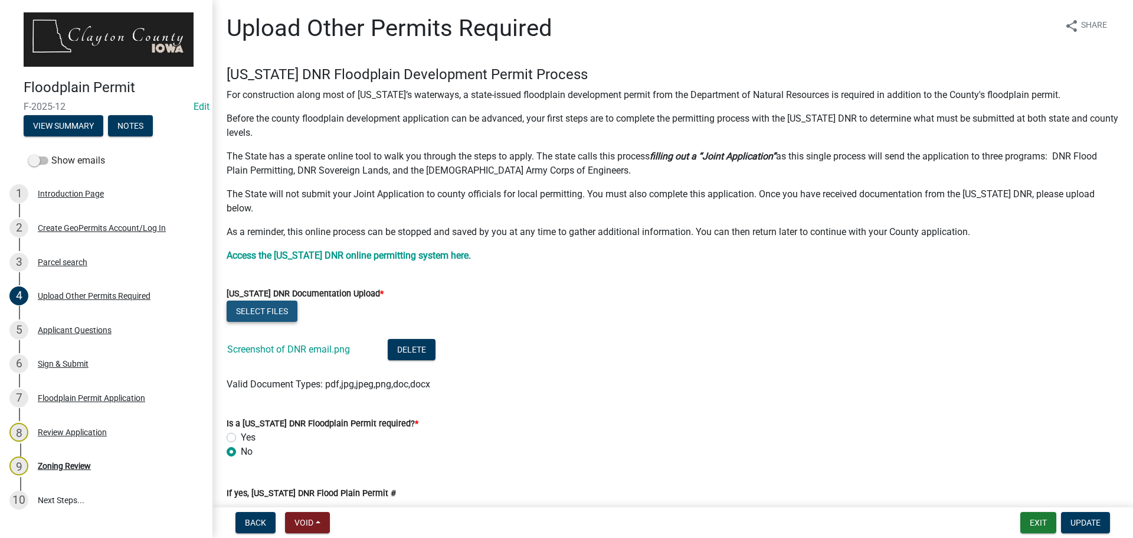
click at [254, 300] on button "Select files" at bounding box center [262, 310] width 71 height 21
click at [263, 300] on button "Select files" at bounding box center [262, 310] width 71 height 21
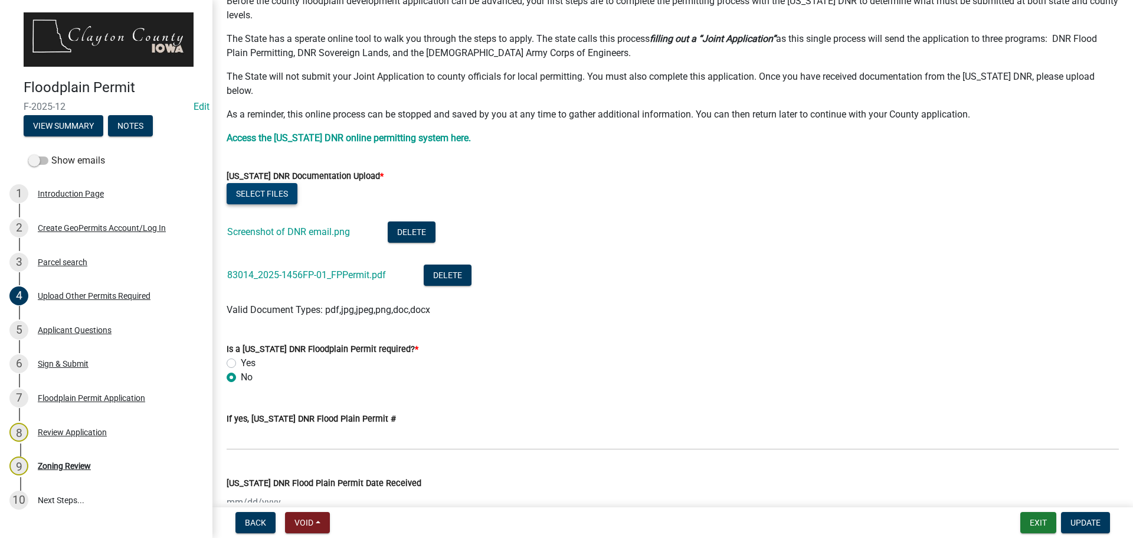
scroll to position [118, 0]
click at [241, 355] on label "Yes" at bounding box center [248, 362] width 15 height 14
click at [241, 355] on input "Yes" at bounding box center [245, 359] width 8 height 8
radio input "true"
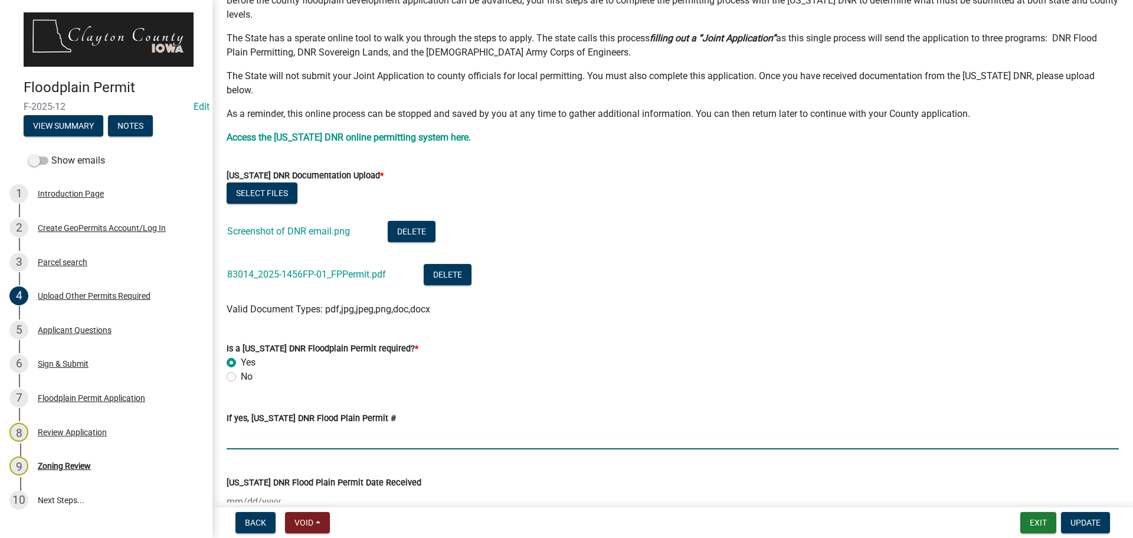
click at [280, 425] on input "If yes, Iowa DNR Flood Plain Permit #" at bounding box center [673, 437] width 893 height 24
click at [289, 426] on input "If yes, Iowa DNR Flood Plain Permit #" at bounding box center [673, 437] width 893 height 24
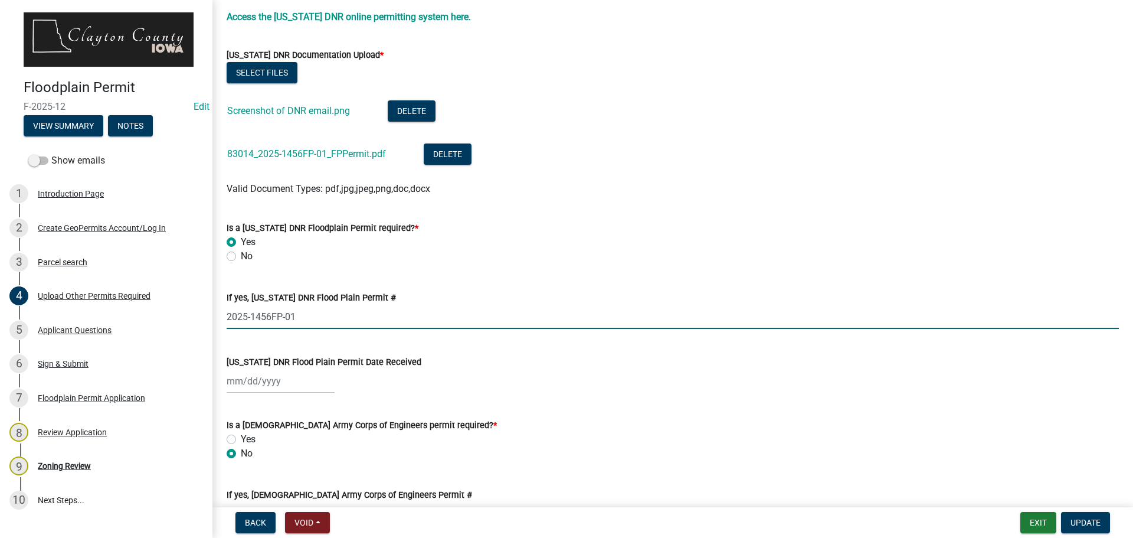
scroll to position [295, 0]
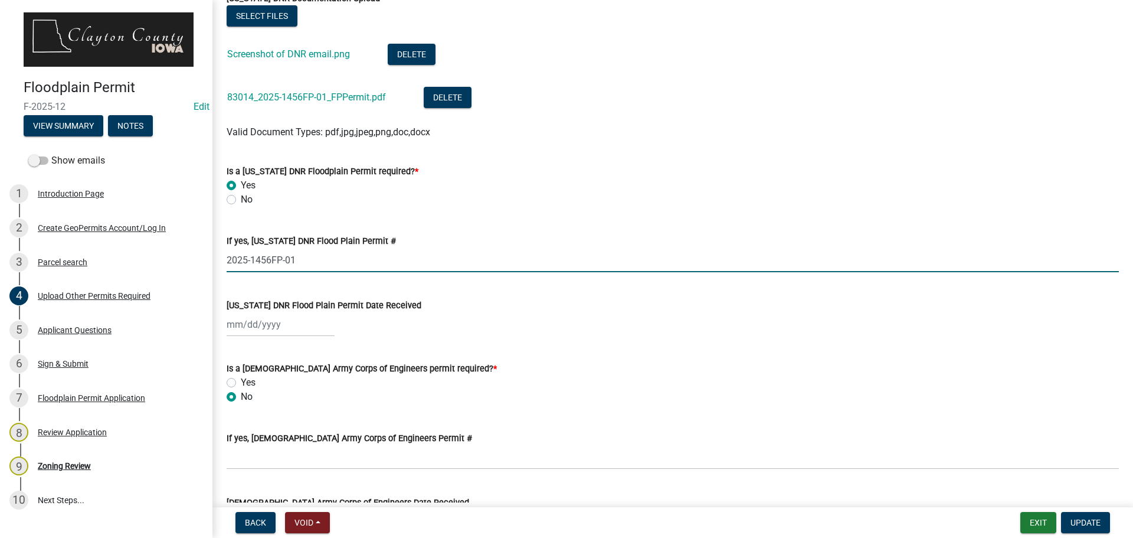
type input "2025-1456FP-01"
click at [292, 312] on div at bounding box center [281, 324] width 108 height 24
select select "9"
select select "2025"
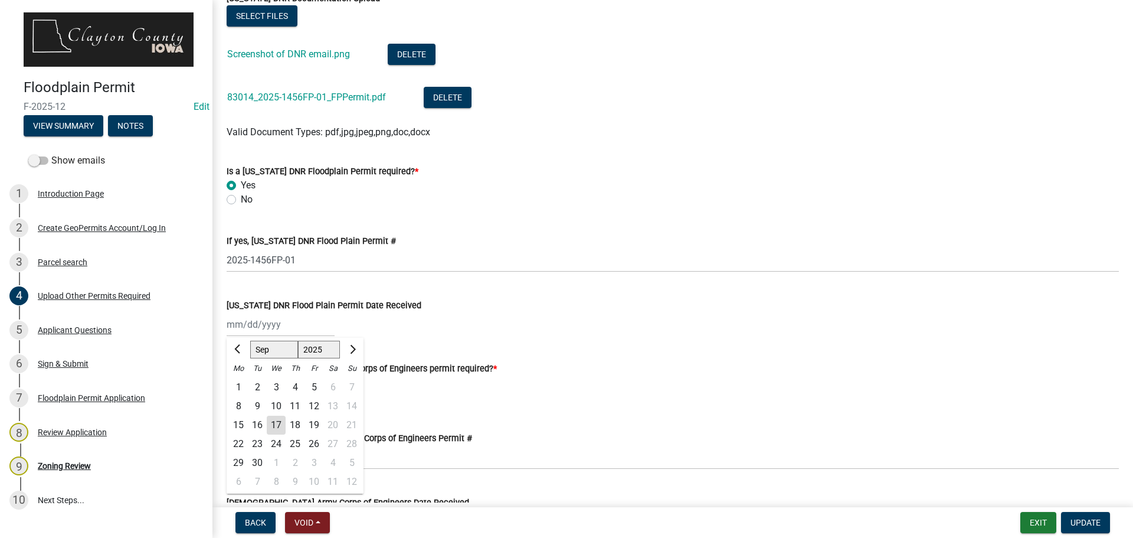
click at [277, 416] on div "17" at bounding box center [276, 425] width 19 height 19
type input "09/17/2025"
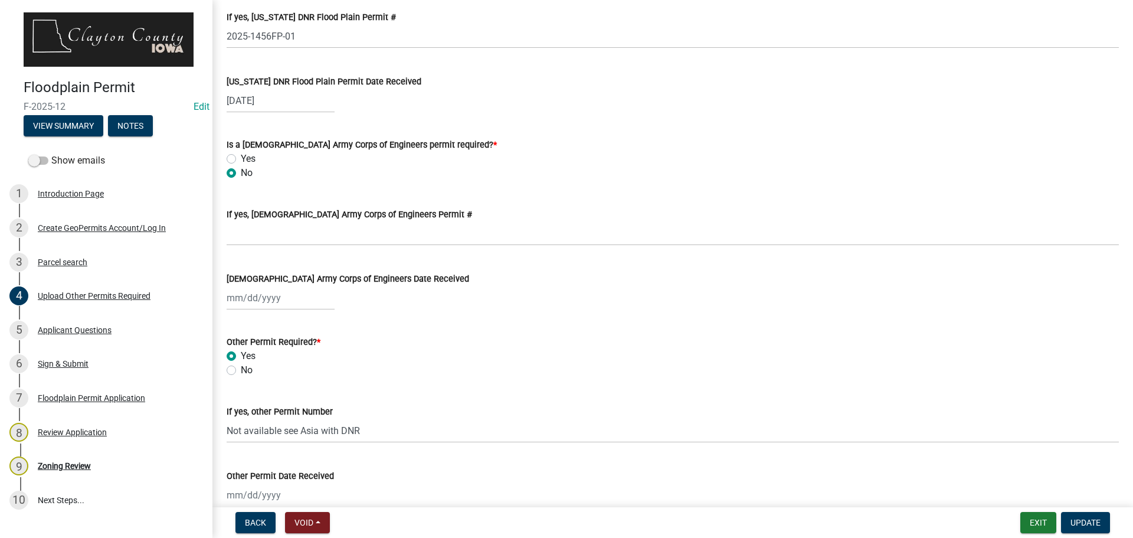
scroll to position [531, 0]
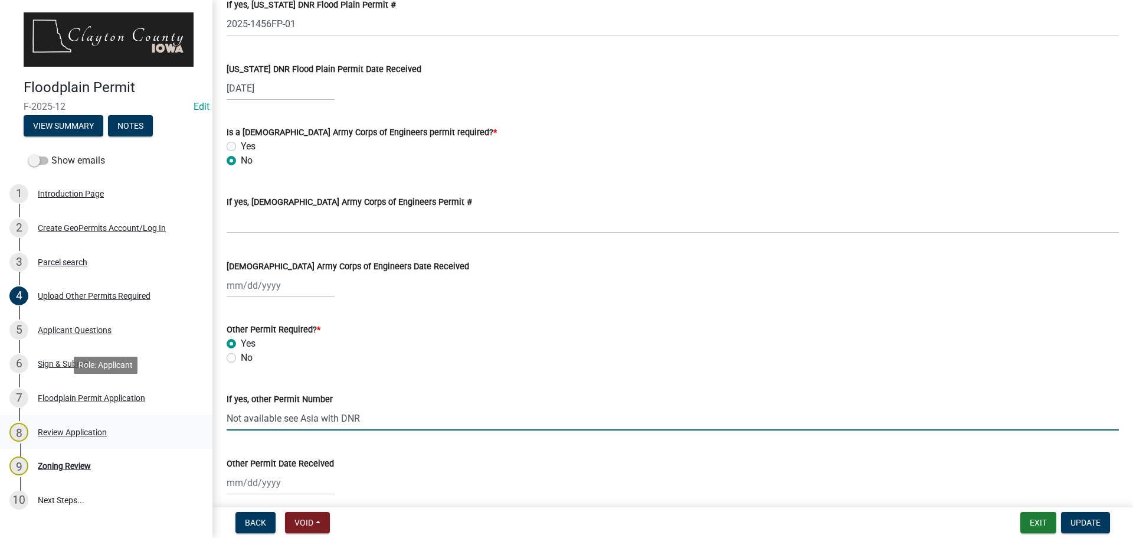
drag, startPoint x: 371, startPoint y: 404, endPoint x: 135, endPoint y: 416, distance: 237.0
click at [135, 416] on div "Floodplain Permit F-2025-12 Edit View Summary Notes Show emails 1 Introduction …" at bounding box center [566, 269] width 1133 height 538
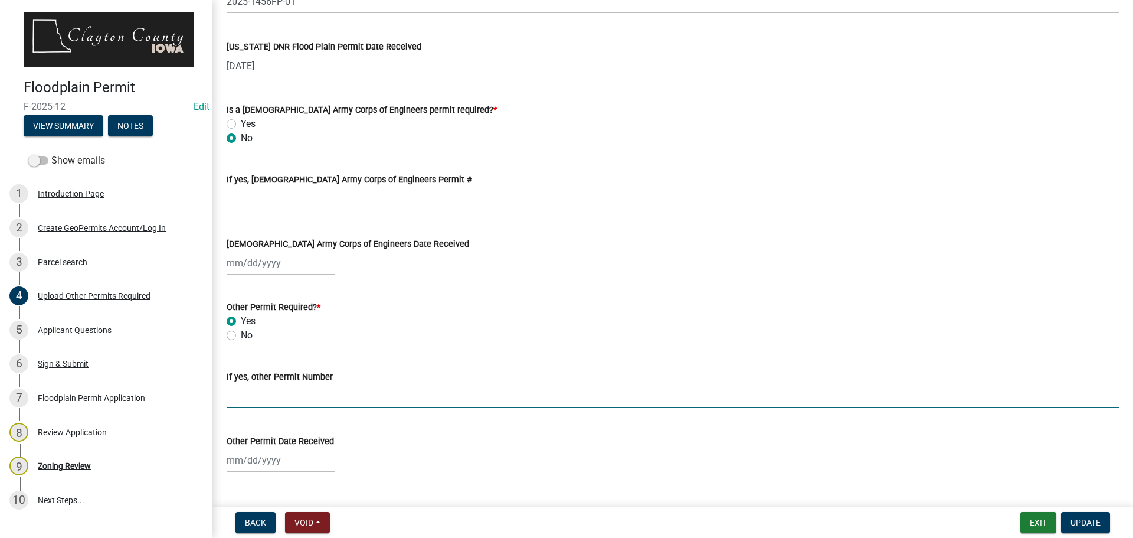
scroll to position [566, 0]
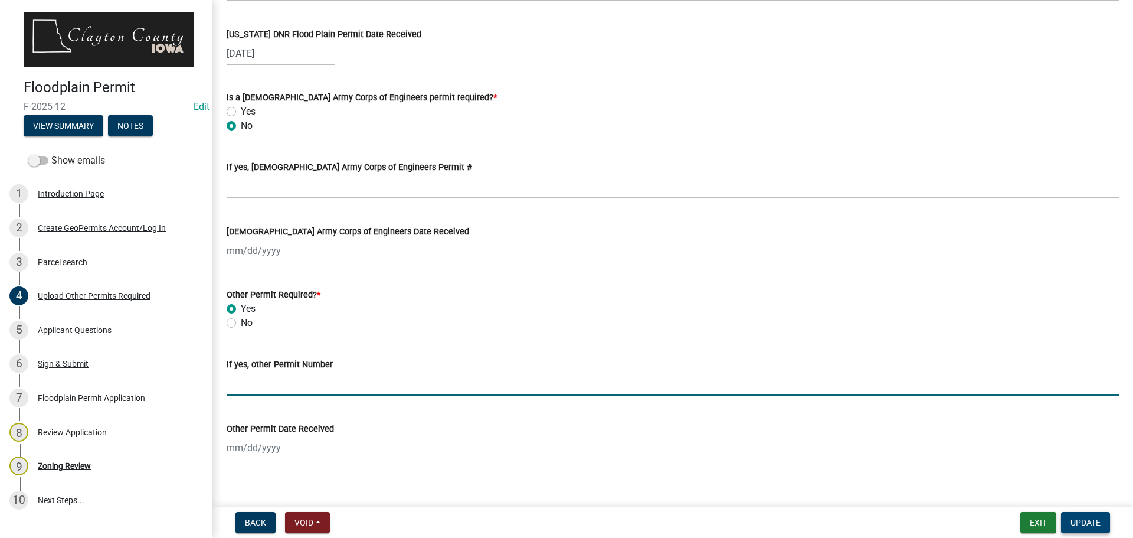
click at [1105, 527] on button "Update" at bounding box center [1085, 522] width 49 height 21
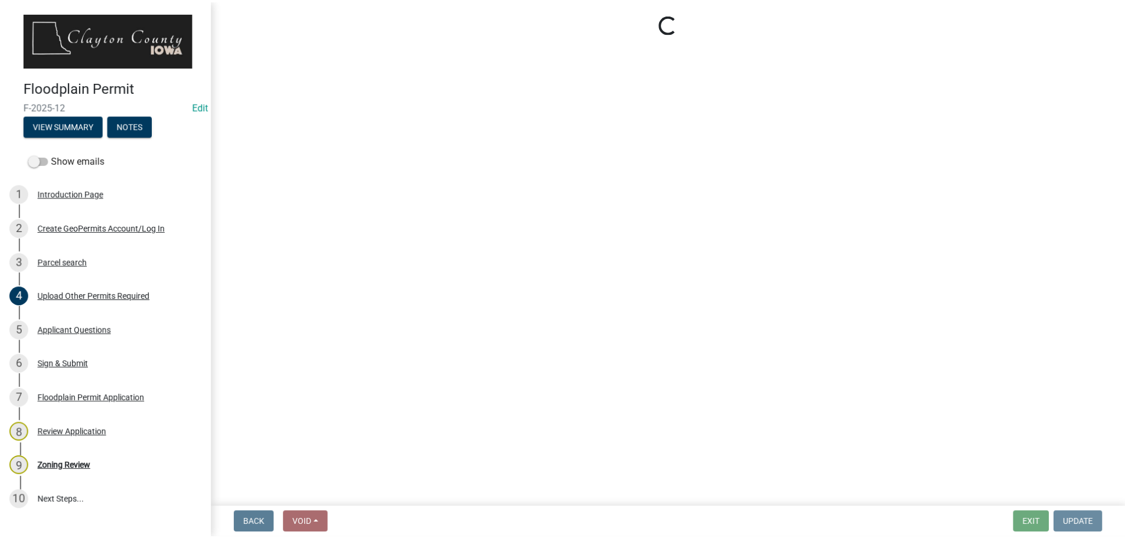
scroll to position [0, 0]
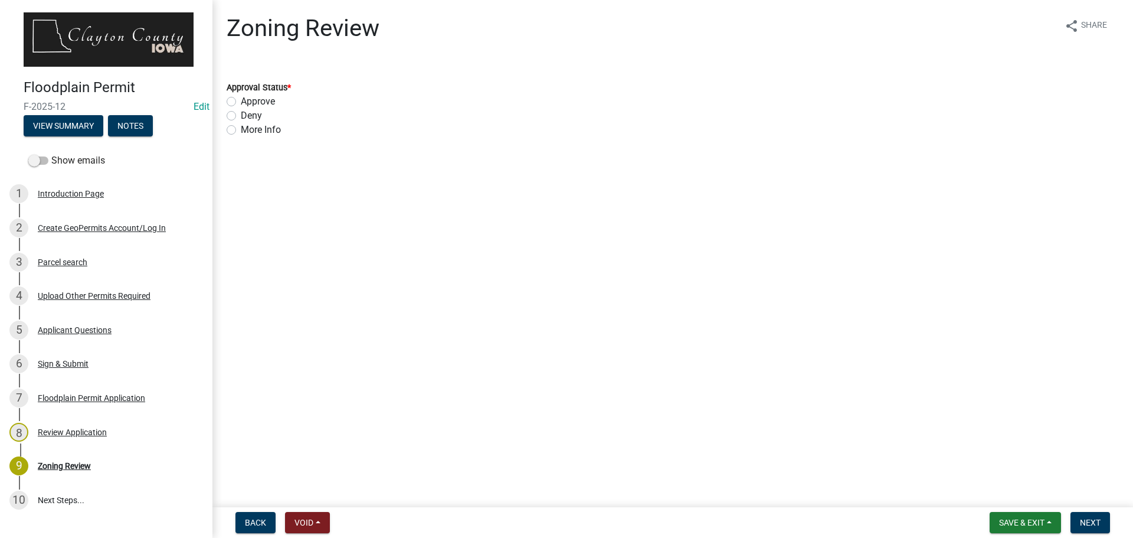
click at [241, 100] on label "Approve" at bounding box center [258, 101] width 34 height 14
click at [241, 100] on input "Approve" at bounding box center [245, 98] width 8 height 8
radio input "true"
click at [1023, 528] on button "Save & Exit" at bounding box center [1025, 522] width 71 height 21
click at [1004, 488] on button "Save & Exit" at bounding box center [1014, 492] width 94 height 28
